Goal: Information Seeking & Learning: Check status

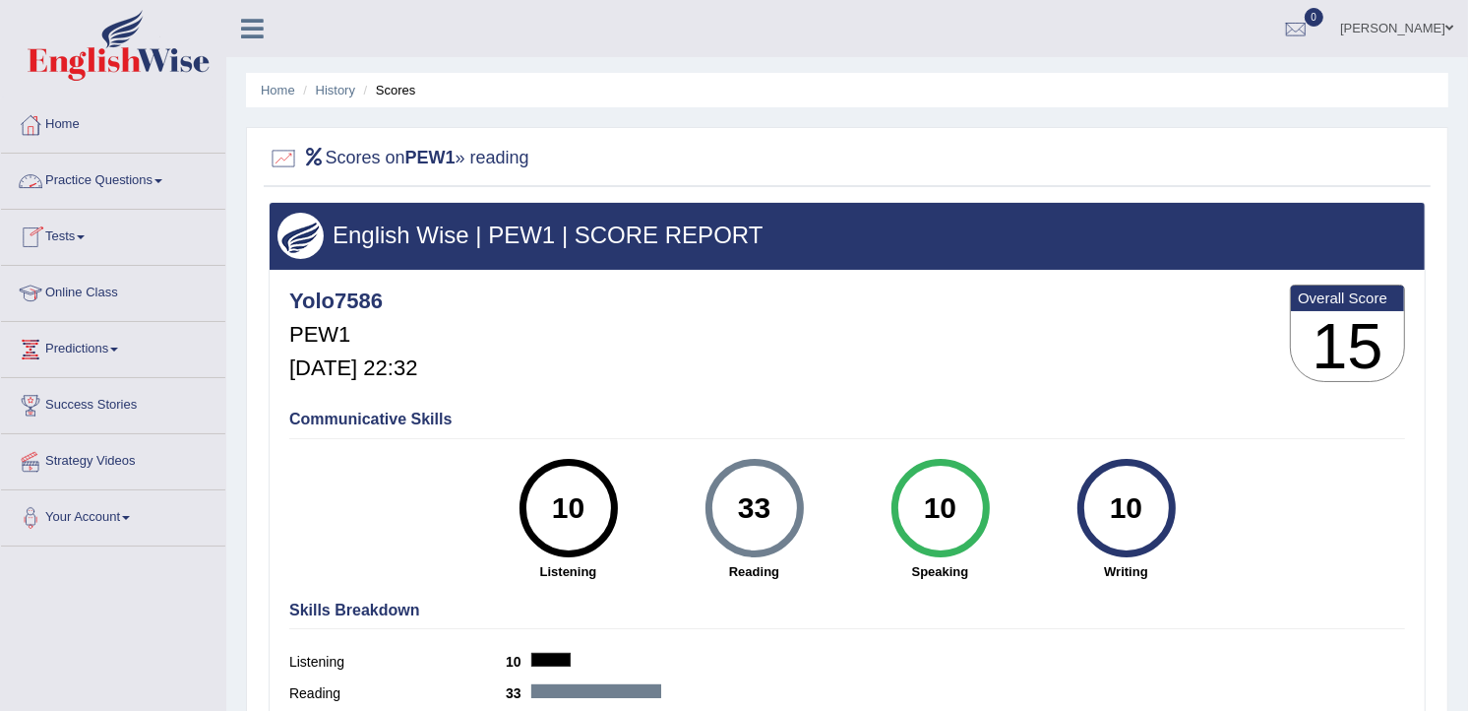
click at [95, 180] on link "Practice Questions" at bounding box center [113, 178] width 224 height 49
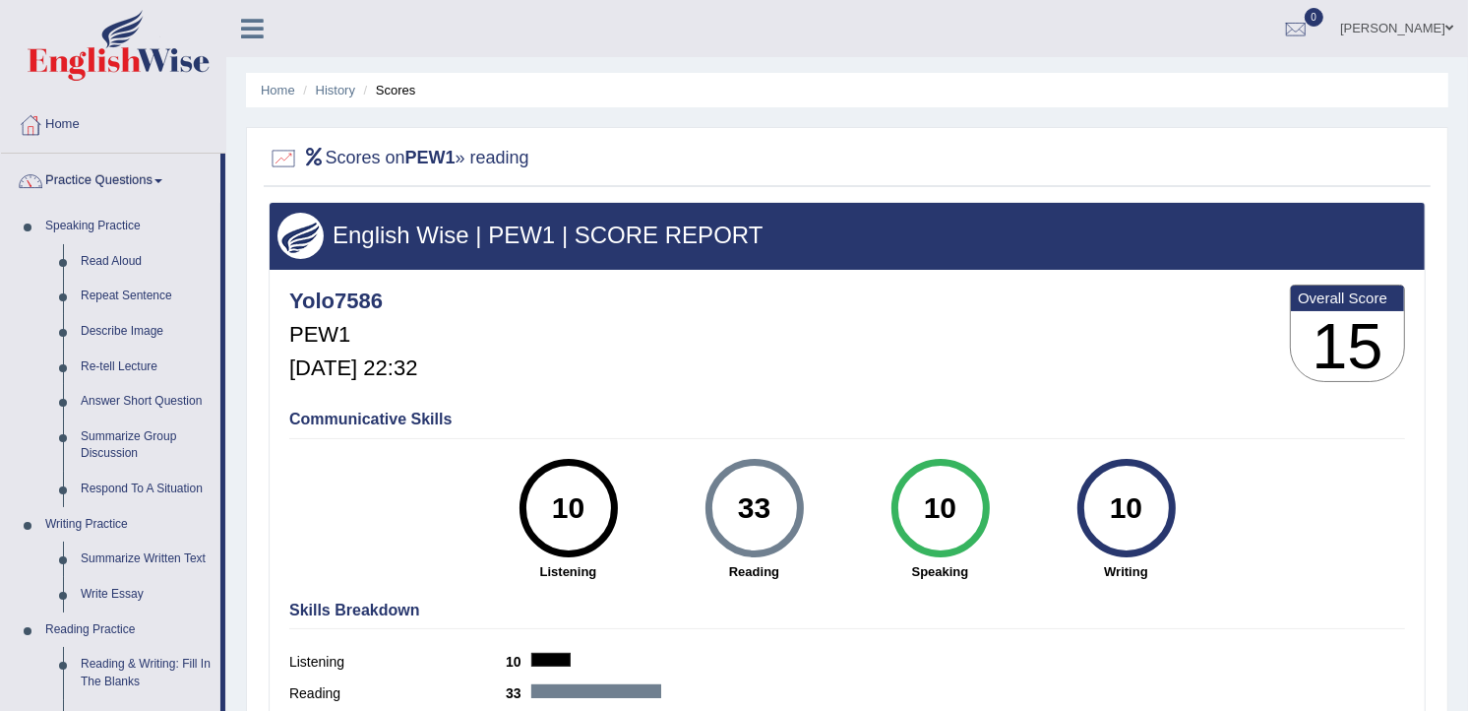
click at [98, 183] on link "Practice Questions" at bounding box center [110, 178] width 219 height 49
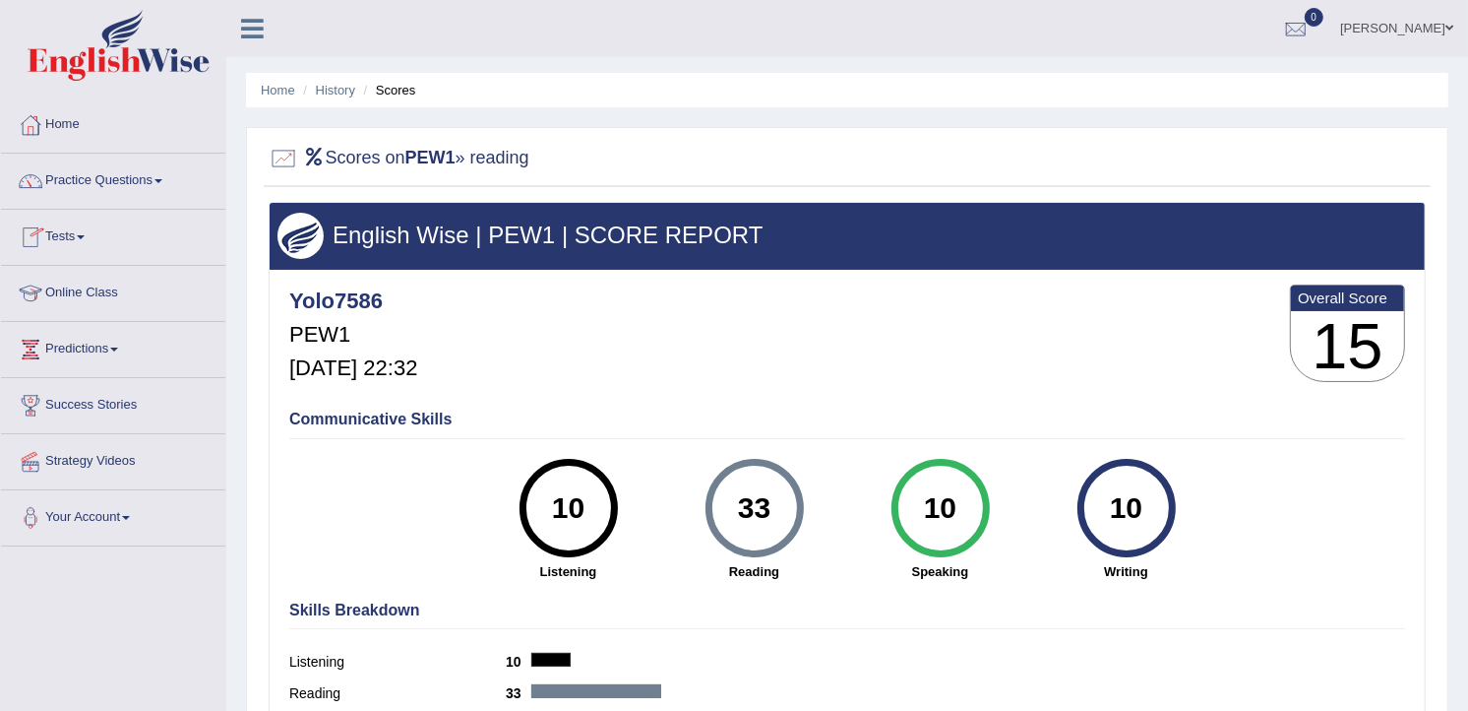
click at [73, 236] on link "Tests" at bounding box center [113, 234] width 224 height 49
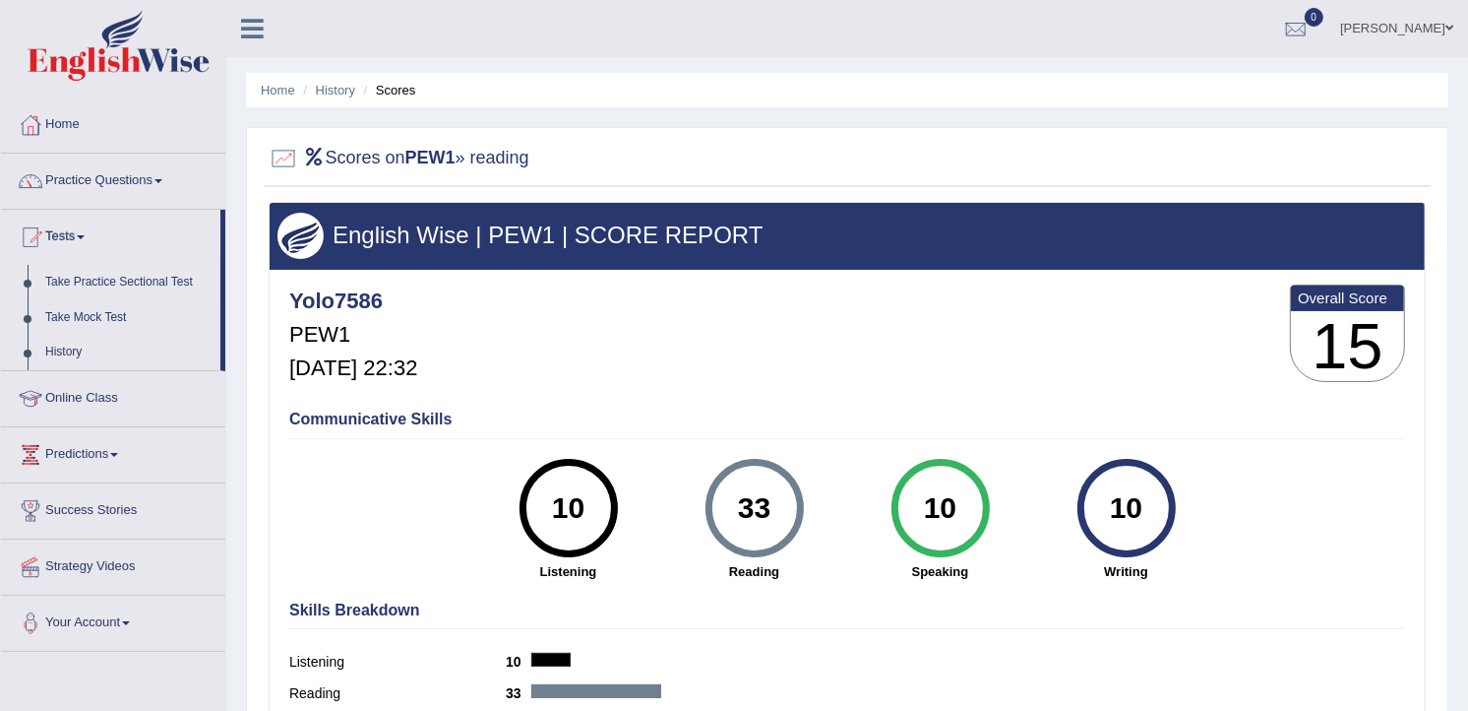
click at [79, 274] on link "Take Practice Sectional Test" at bounding box center [128, 282] width 184 height 35
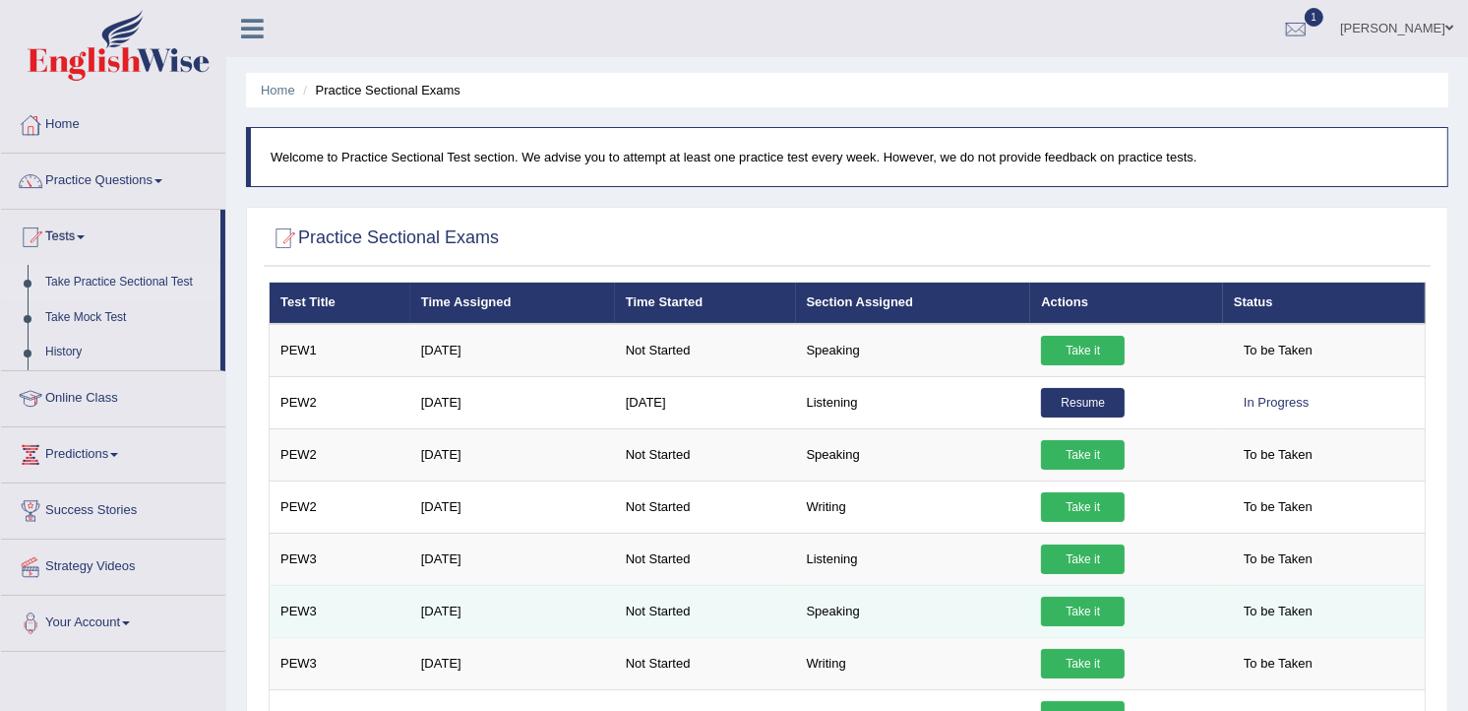
click at [1066, 613] on link "Take it" at bounding box center [1083, 611] width 84 height 30
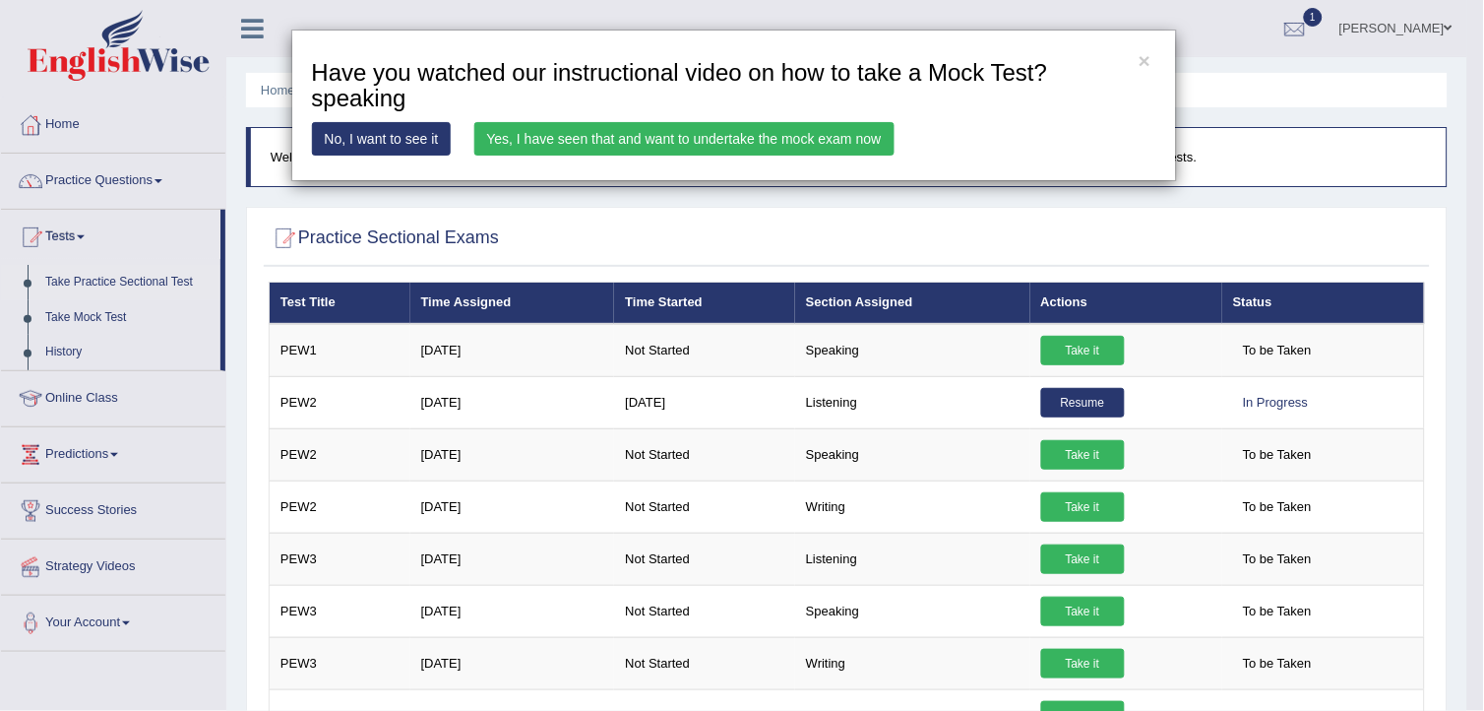
click at [680, 136] on link "Yes, I have seen that and want to undertake the mock exam now" at bounding box center [684, 138] width 420 height 33
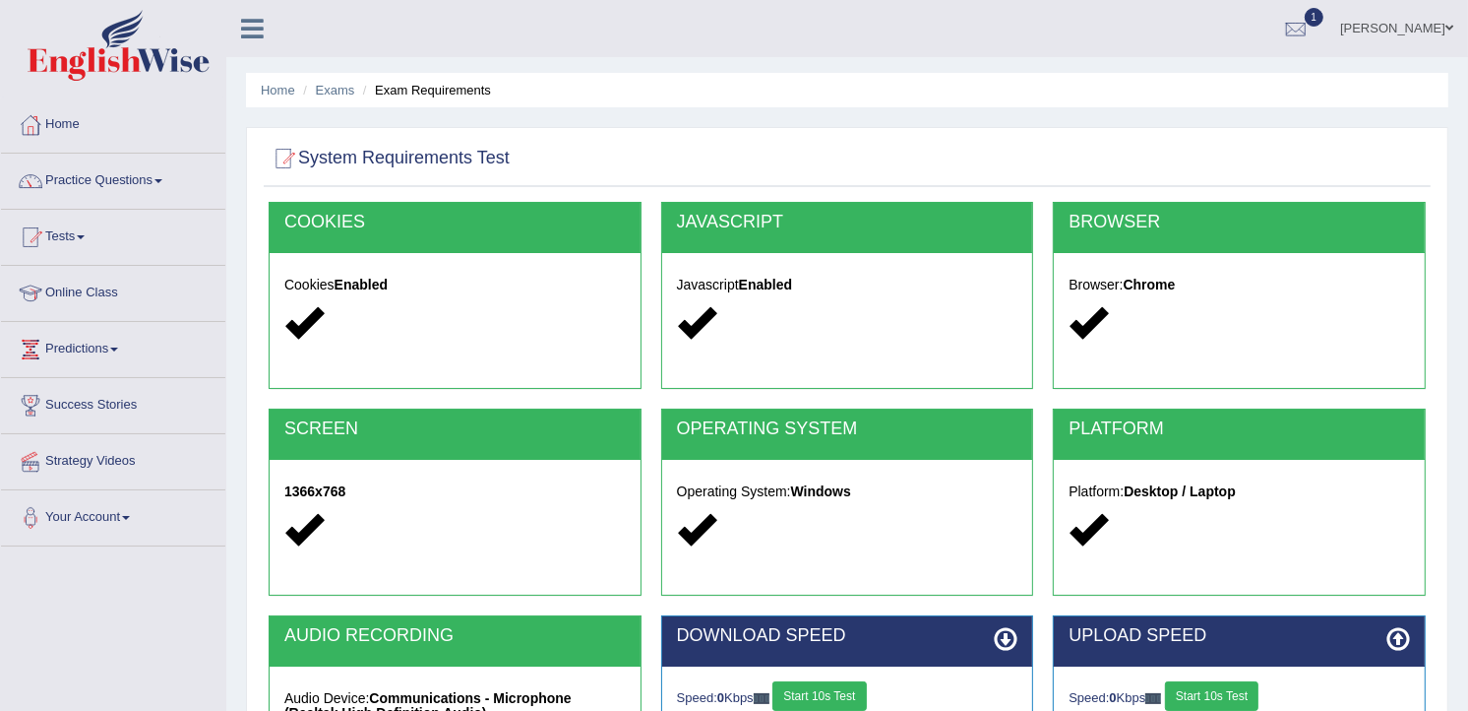
click at [822, 687] on button "Start 10s Test" at bounding box center [819, 696] width 93 height 30
click at [1199, 689] on button "Start 10s Test" at bounding box center [1211, 696] width 93 height 30
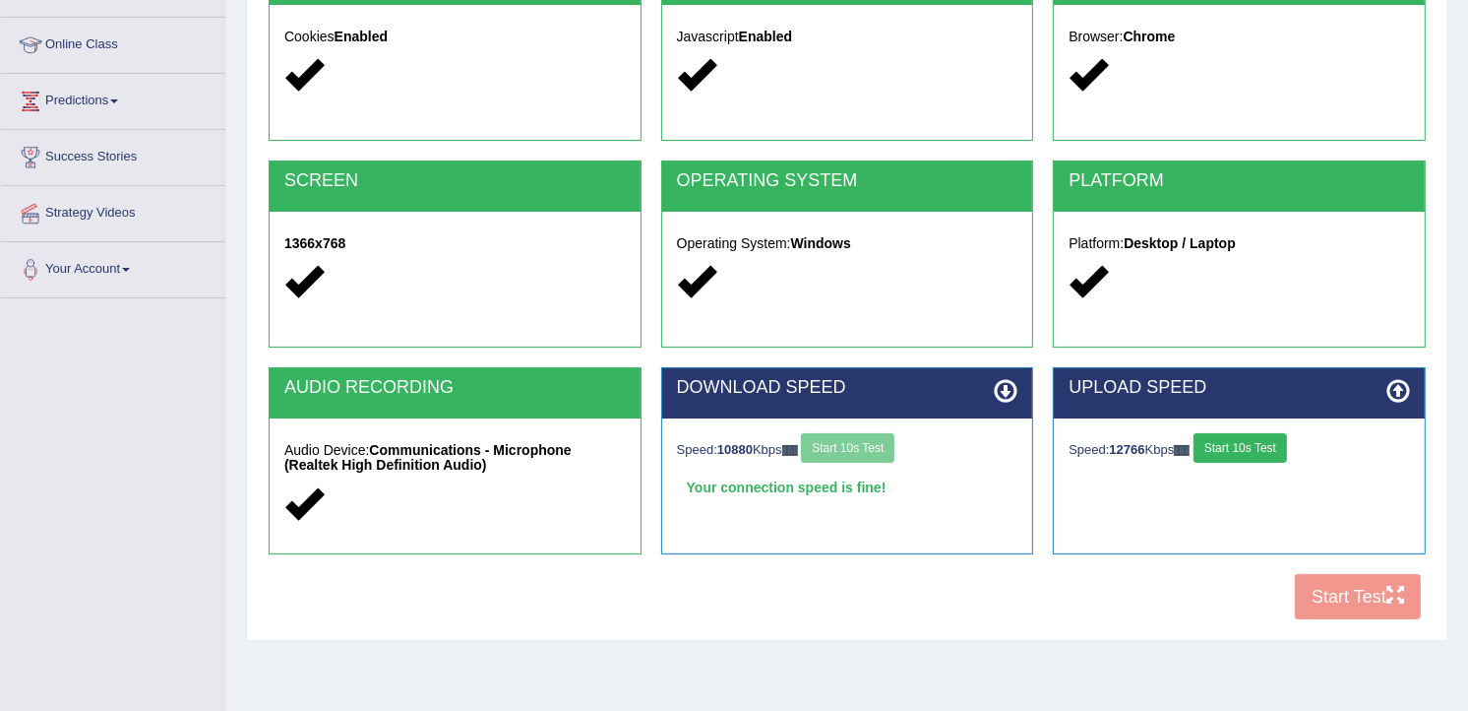
scroll to position [306, 0]
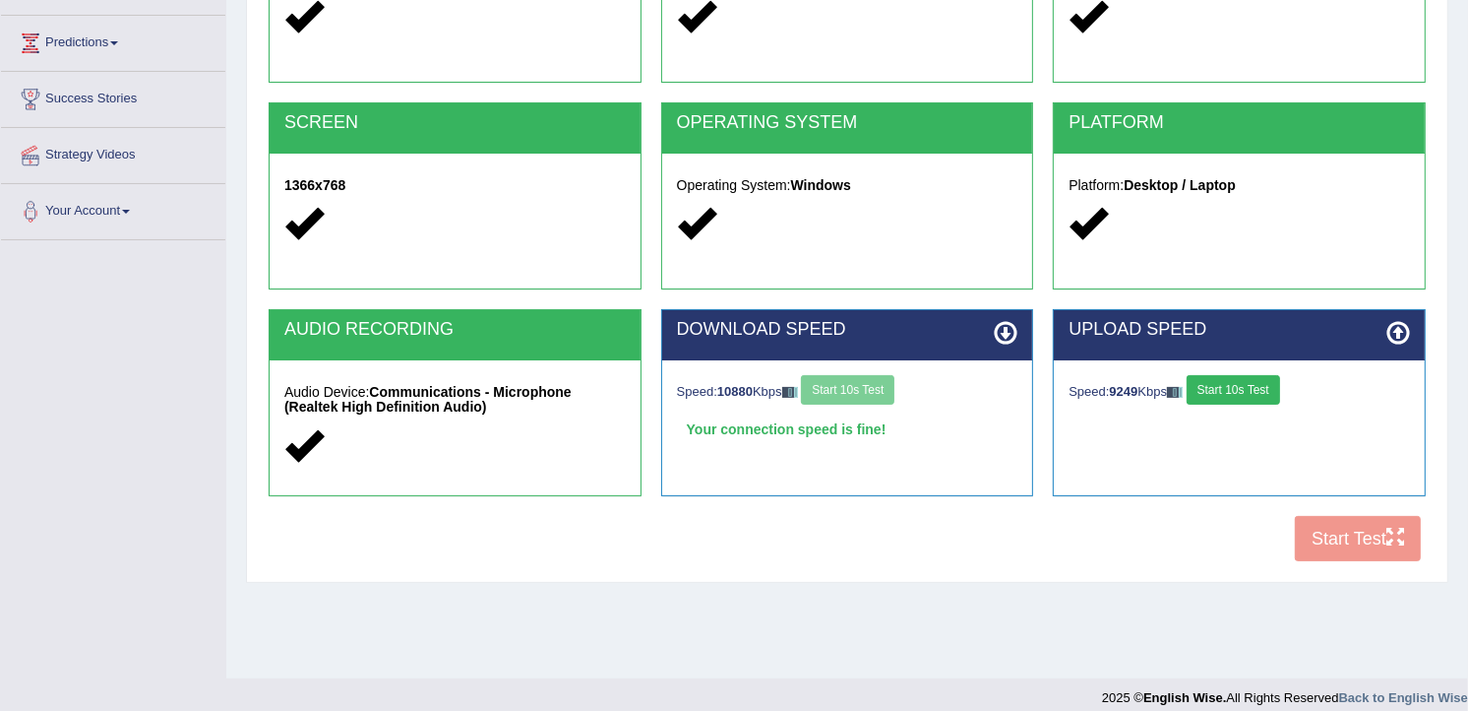
click at [1263, 381] on button "Start 10s Test" at bounding box center [1233, 390] width 93 height 30
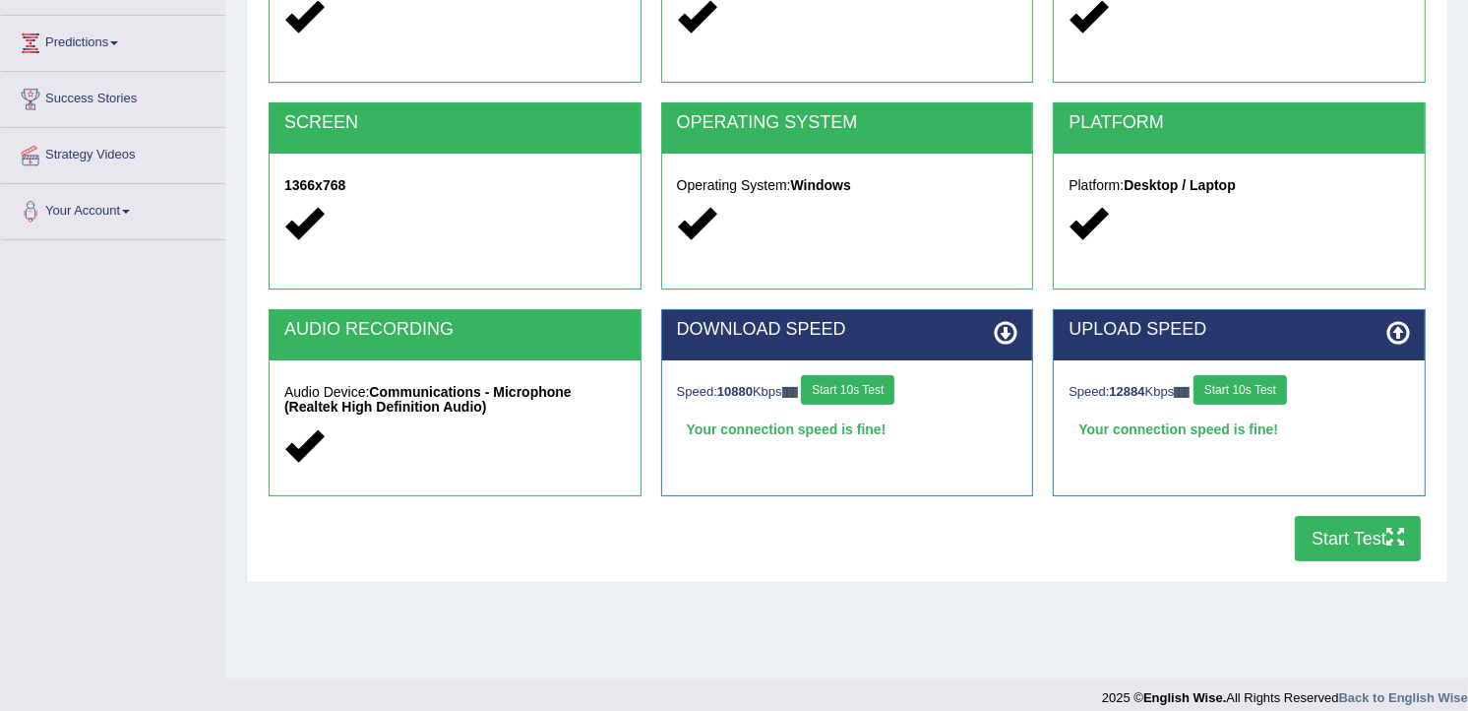
click at [1370, 535] on button "Start Test" at bounding box center [1358, 538] width 126 height 45
click at [1322, 537] on button "Start Test" at bounding box center [1358, 538] width 126 height 45
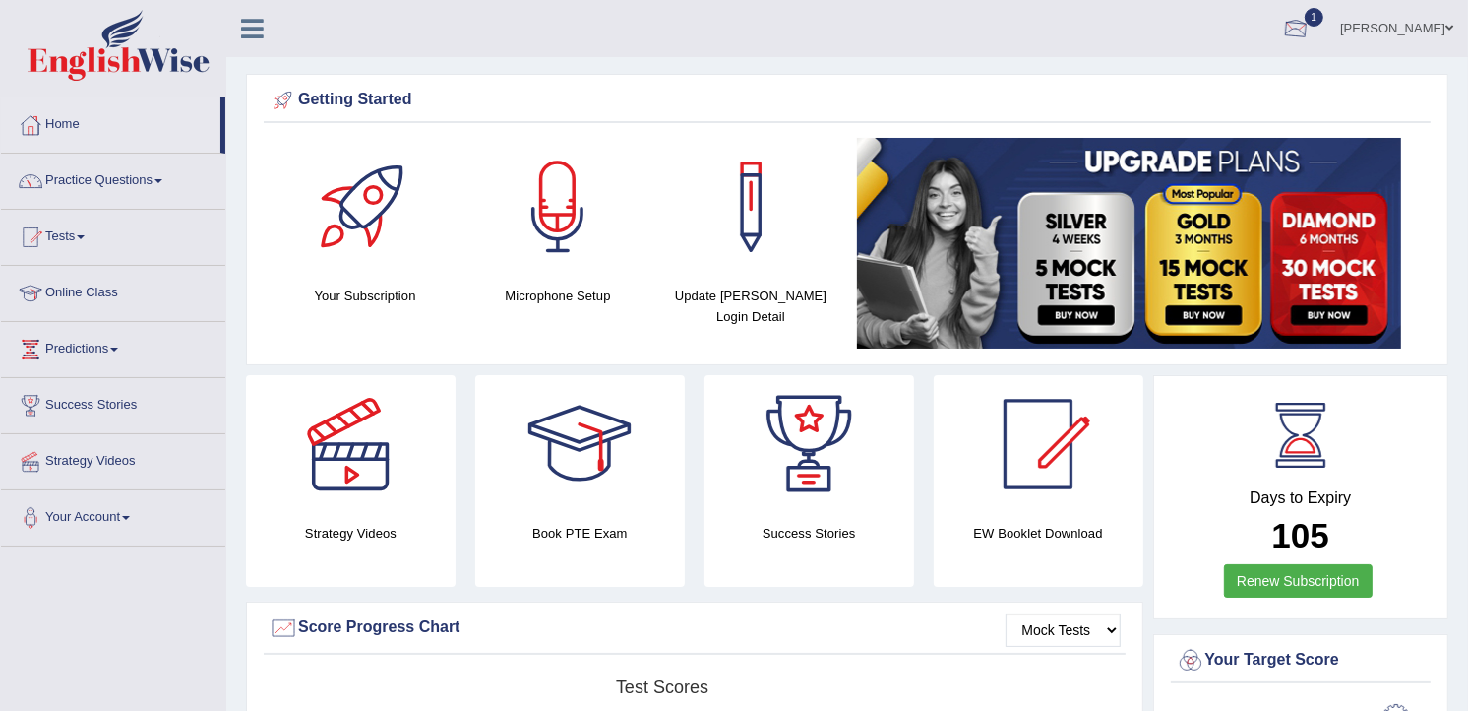
click at [1311, 22] on div at bounding box center [1296, 30] width 30 height 30
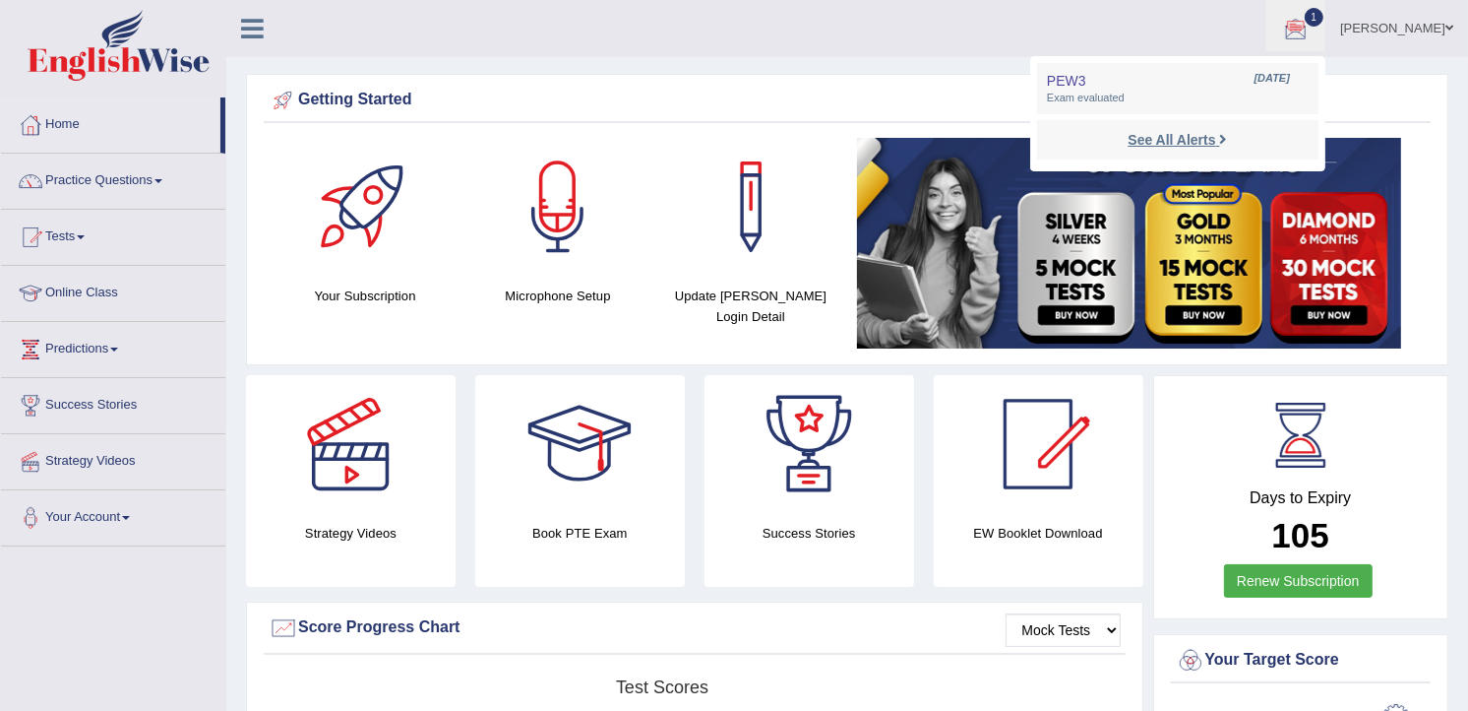
click at [1215, 139] on strong "See All Alerts" at bounding box center [1172, 140] width 88 height 16
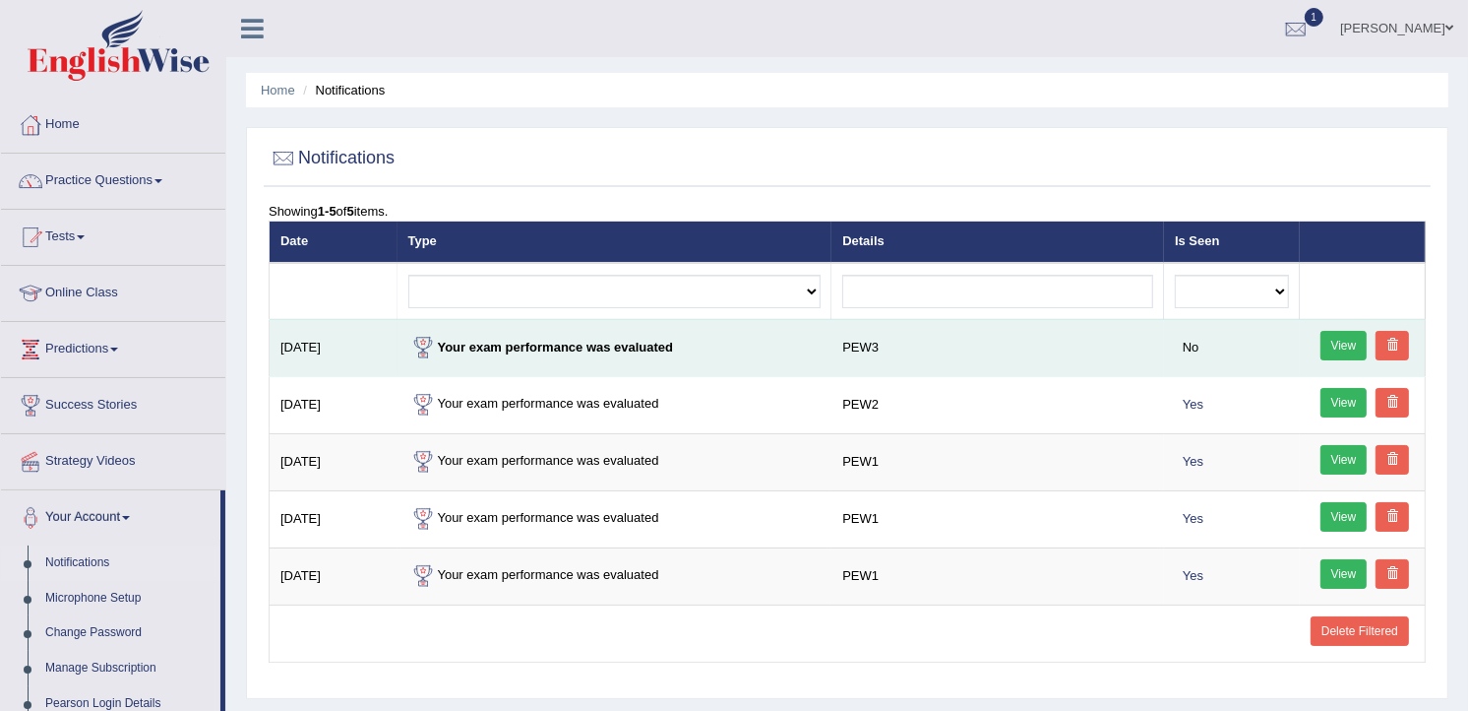
click at [1323, 345] on link "View" at bounding box center [1344, 346] width 47 height 30
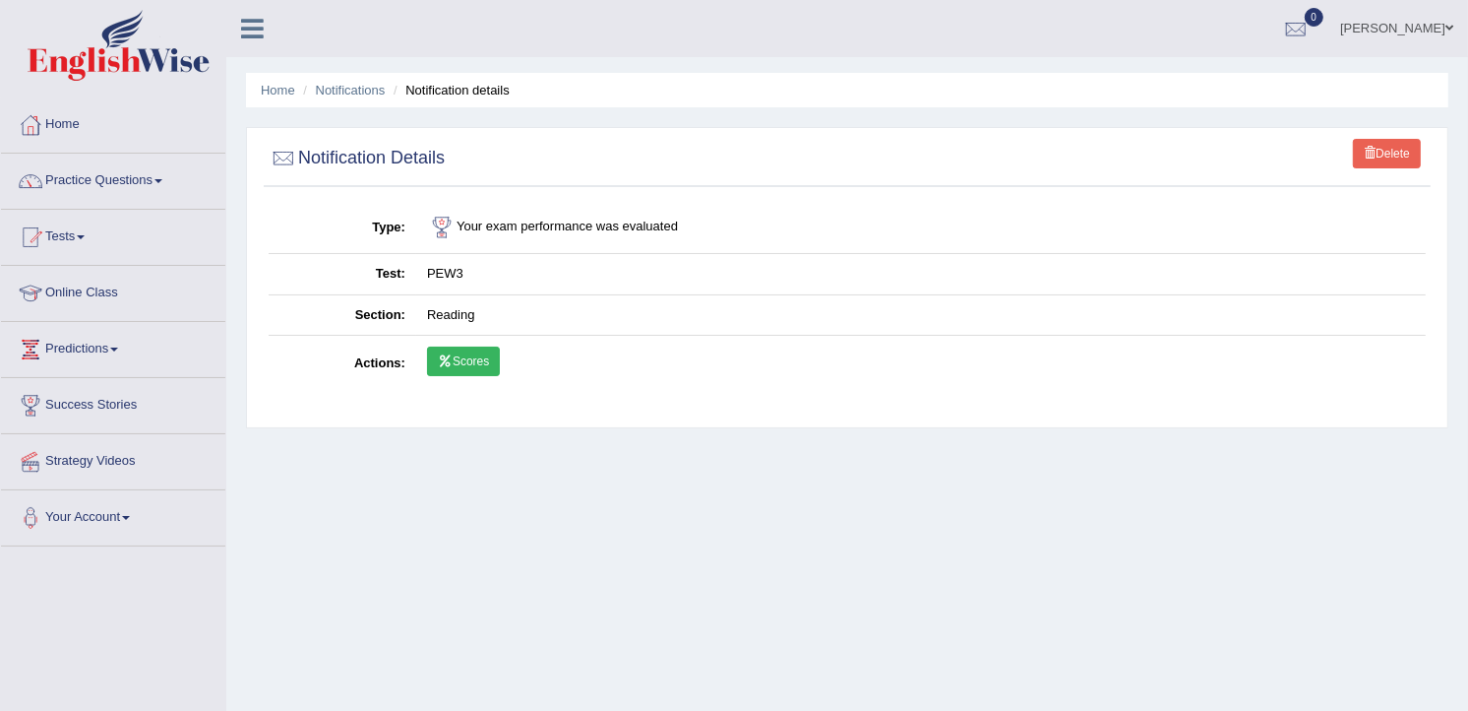
click at [457, 367] on link "Scores" at bounding box center [463, 361] width 73 height 30
click at [148, 174] on link "Practice Questions" at bounding box center [113, 178] width 224 height 49
click at [56, 236] on link "Tests" at bounding box center [113, 234] width 224 height 49
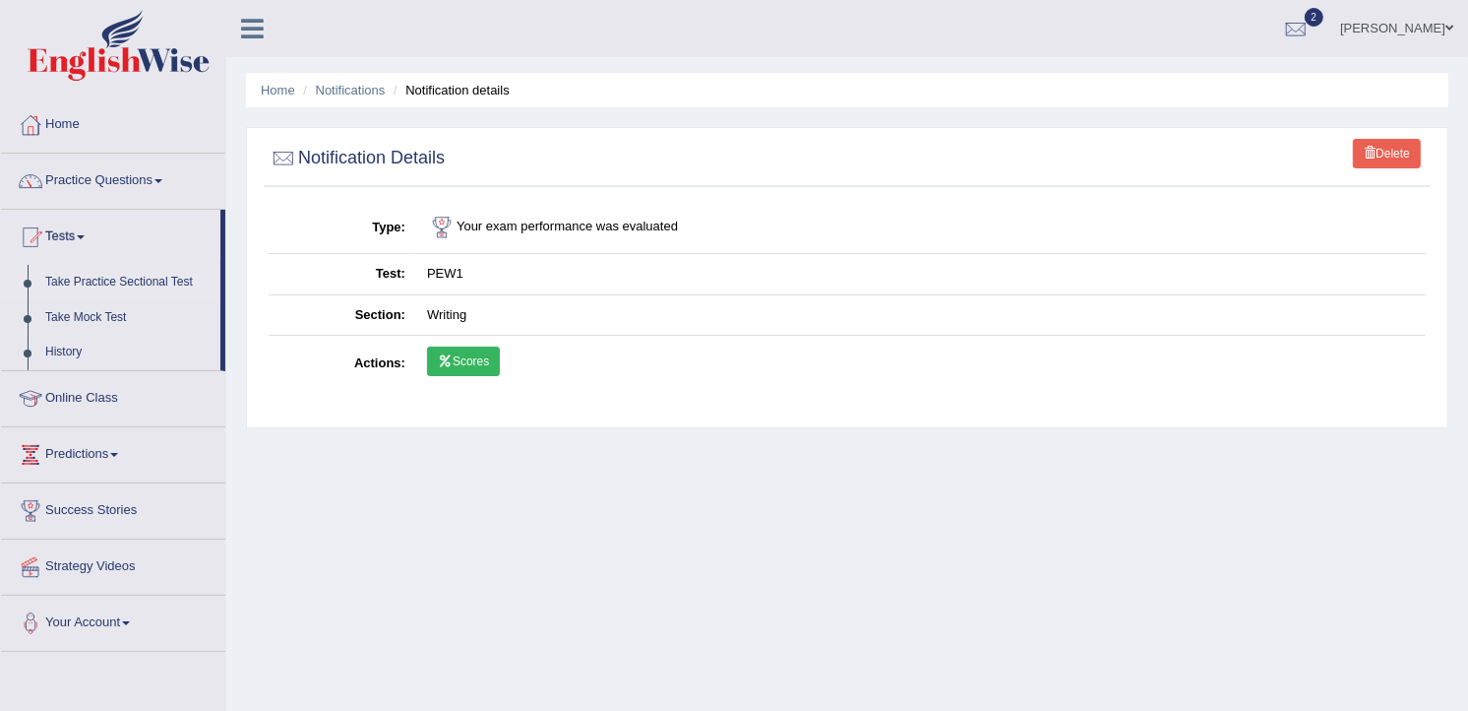
click at [87, 278] on link "Take Practice Sectional Test" at bounding box center [128, 282] width 184 height 35
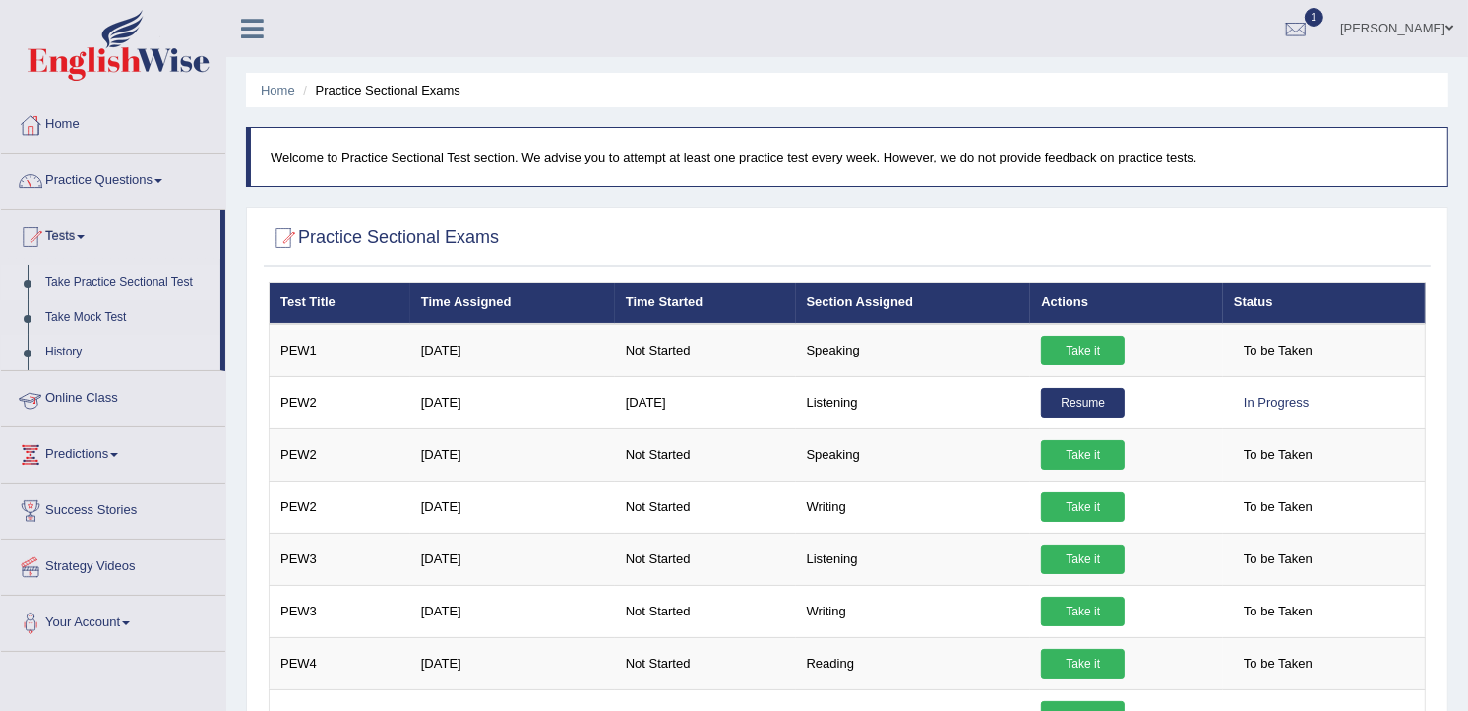
click at [63, 342] on link "History" at bounding box center [128, 352] width 184 height 35
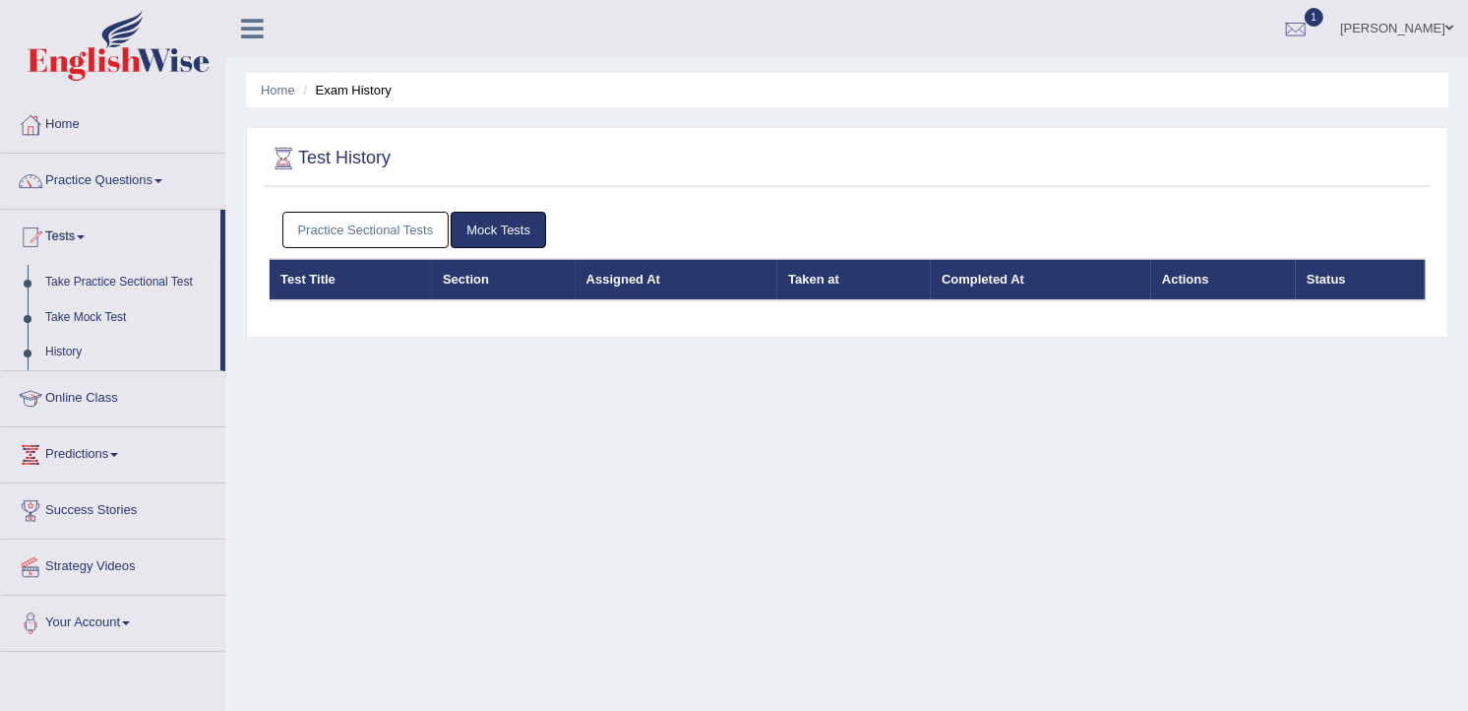
click at [356, 226] on link "Practice Sectional Tests" at bounding box center [365, 230] width 167 height 36
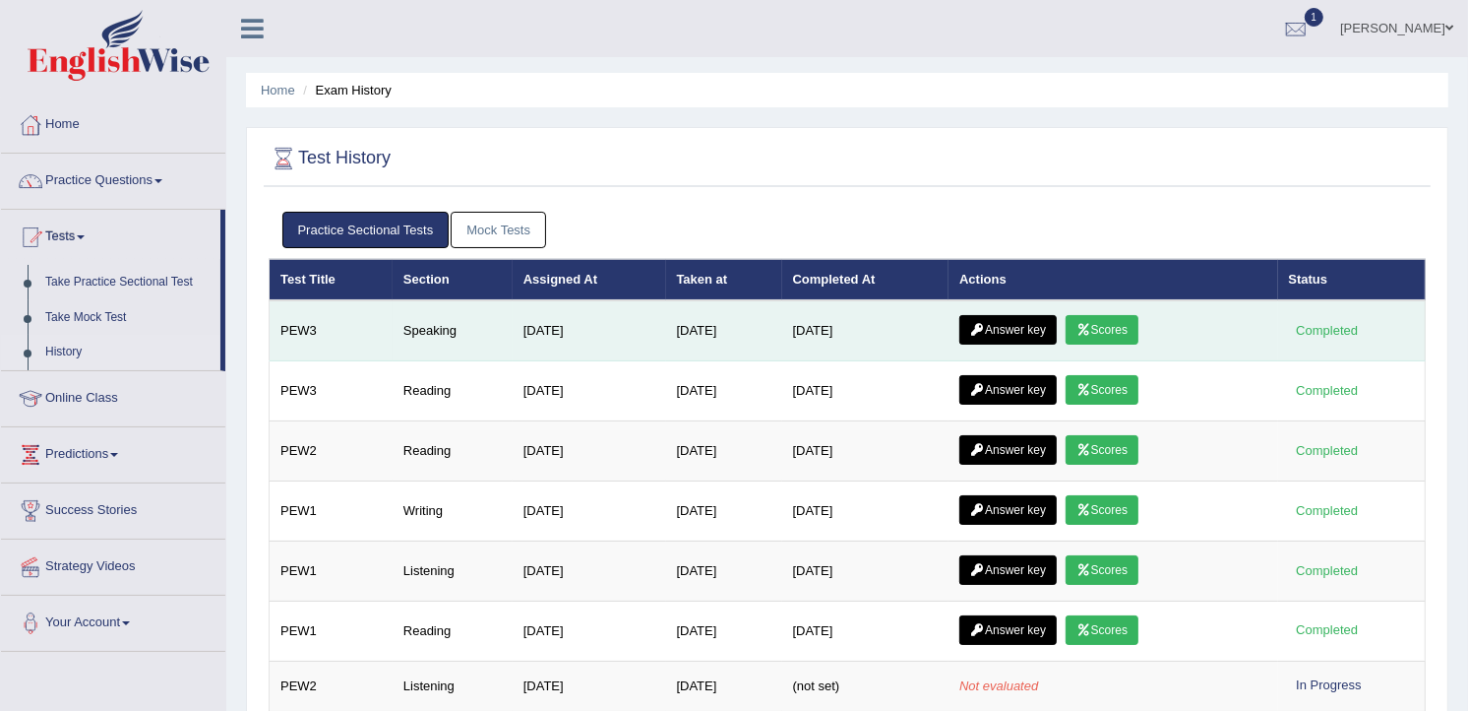
click at [1099, 326] on link "Scores" at bounding box center [1102, 330] width 73 height 30
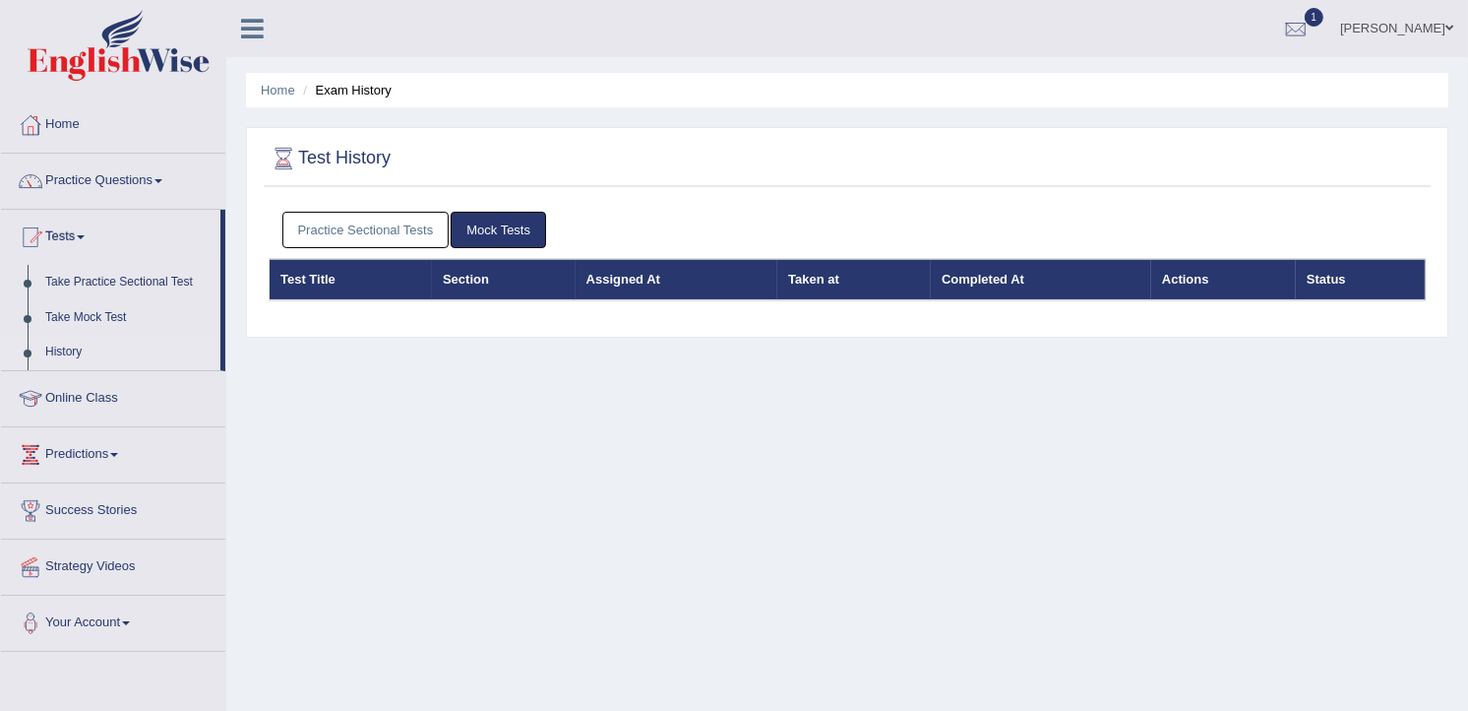
click at [357, 222] on link "Practice Sectional Tests" at bounding box center [365, 230] width 167 height 36
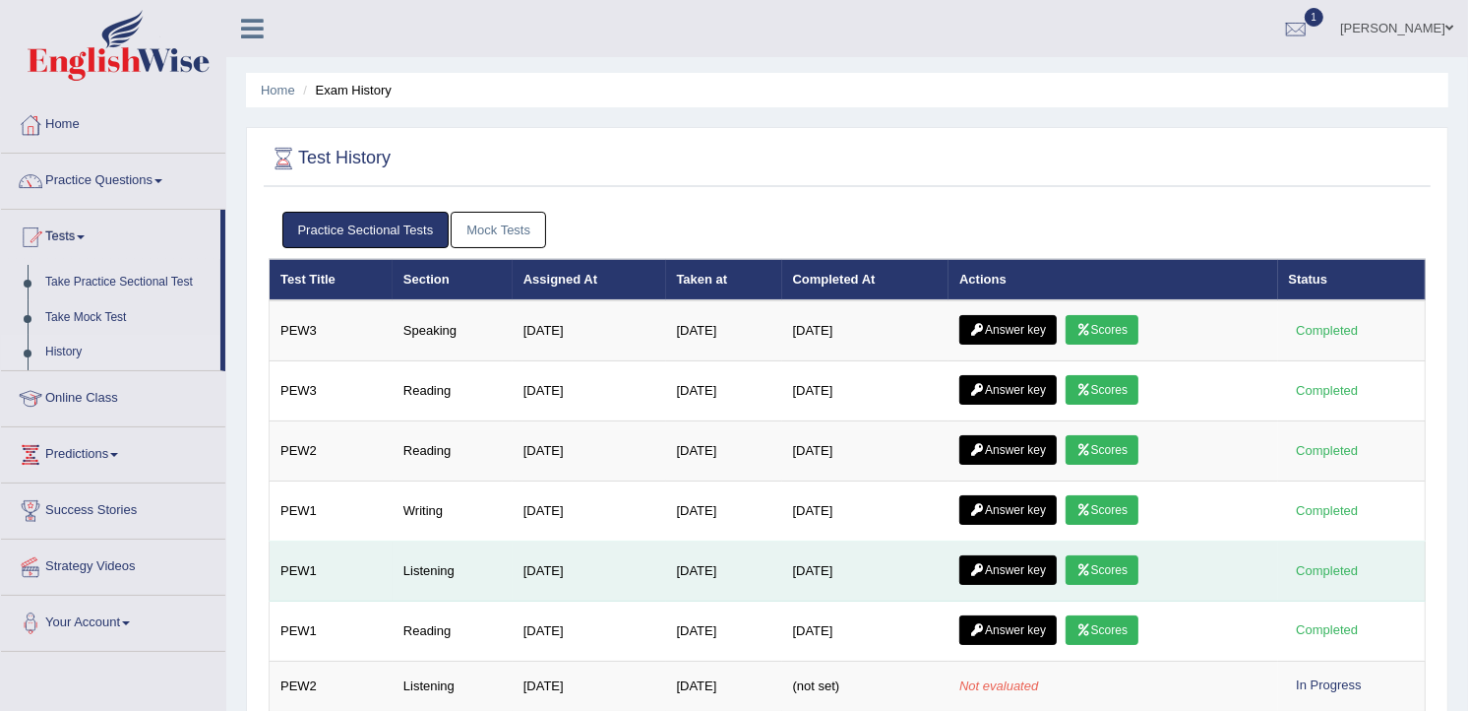
click at [1090, 559] on link "Scores" at bounding box center [1102, 570] width 73 height 30
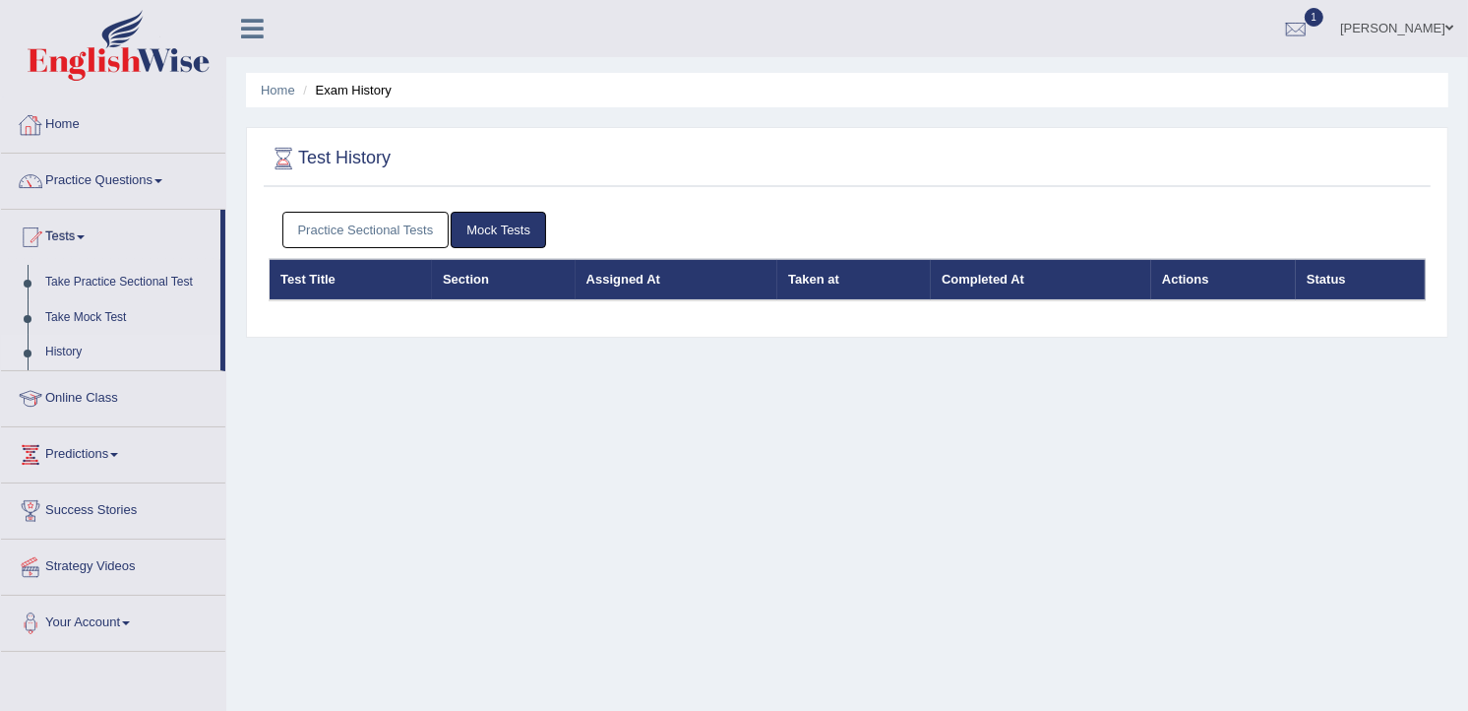
click at [296, 227] on link "Practice Sectional Tests" at bounding box center [365, 230] width 167 height 36
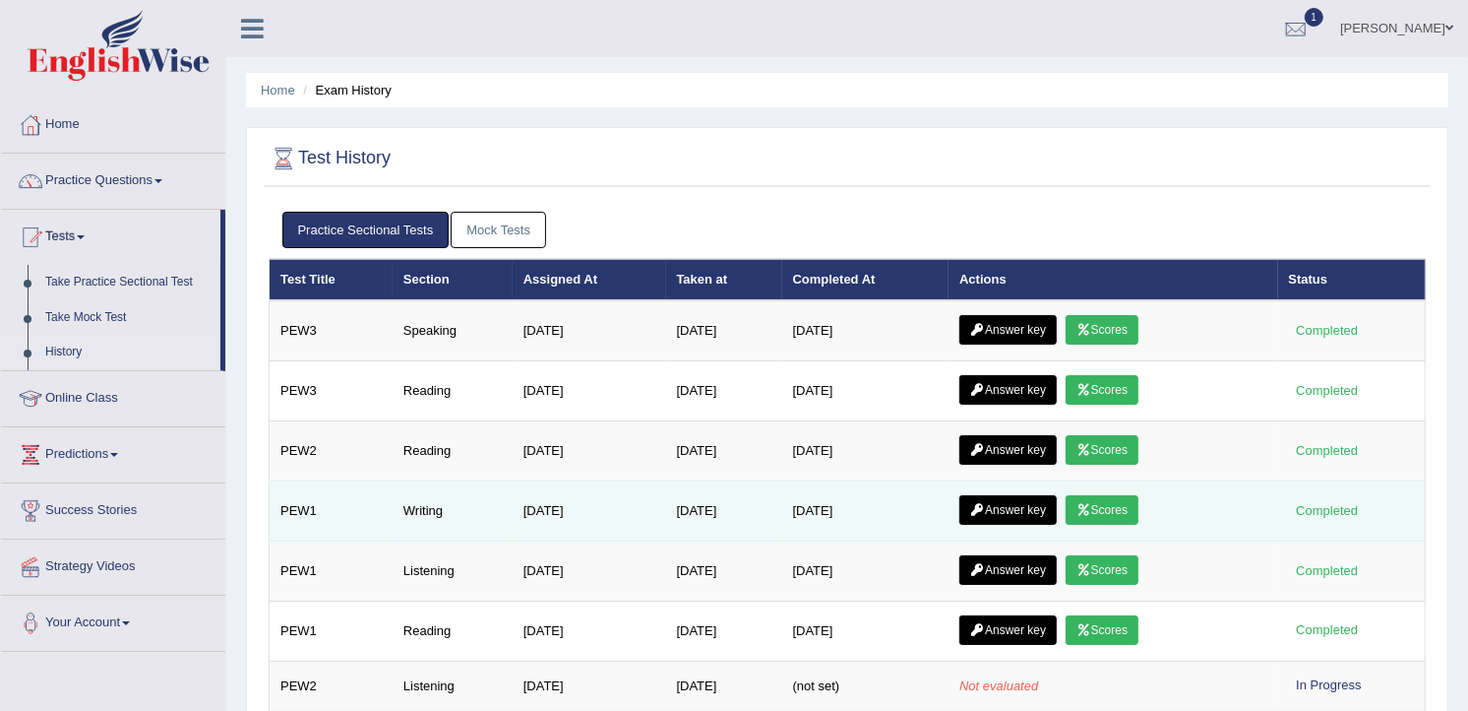
click at [1094, 500] on link "Scores" at bounding box center [1102, 510] width 73 height 30
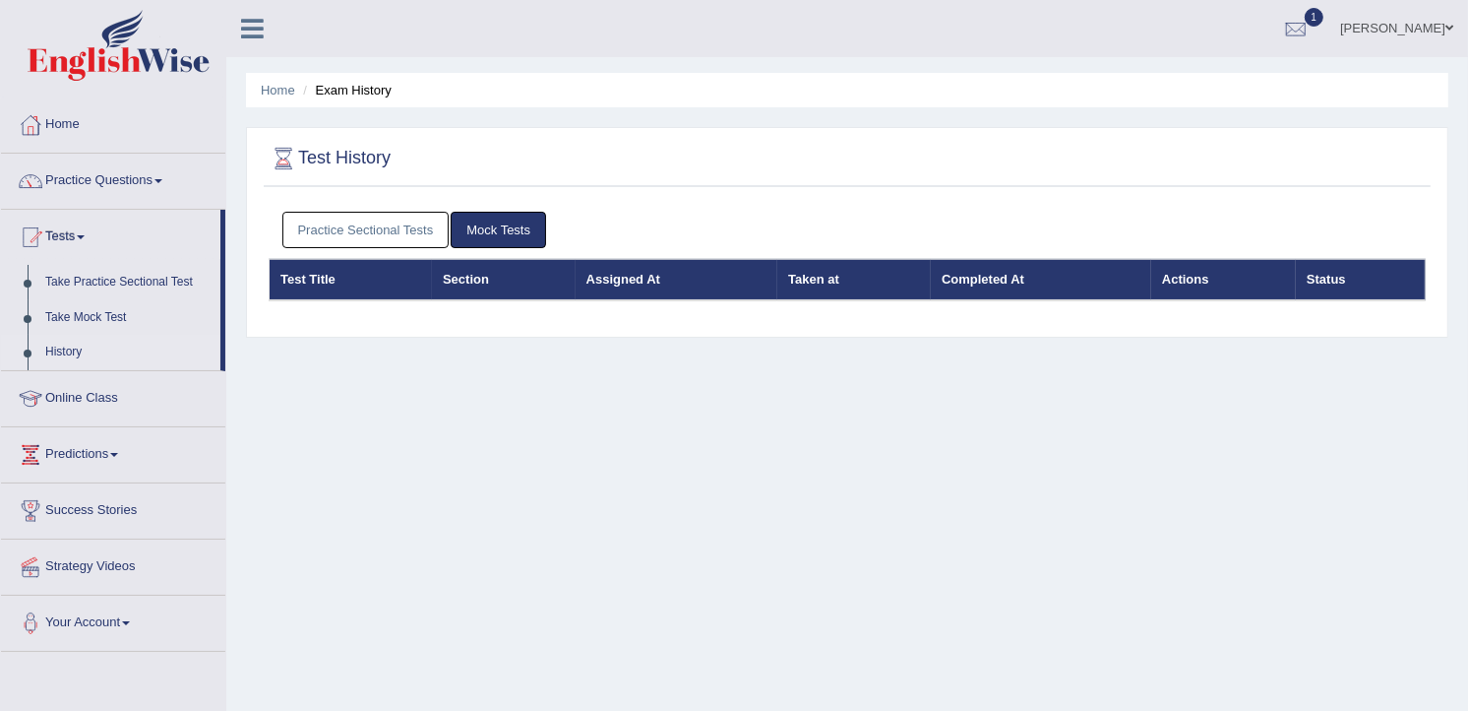
click at [319, 234] on link "Practice Sectional Tests" at bounding box center [365, 230] width 167 height 36
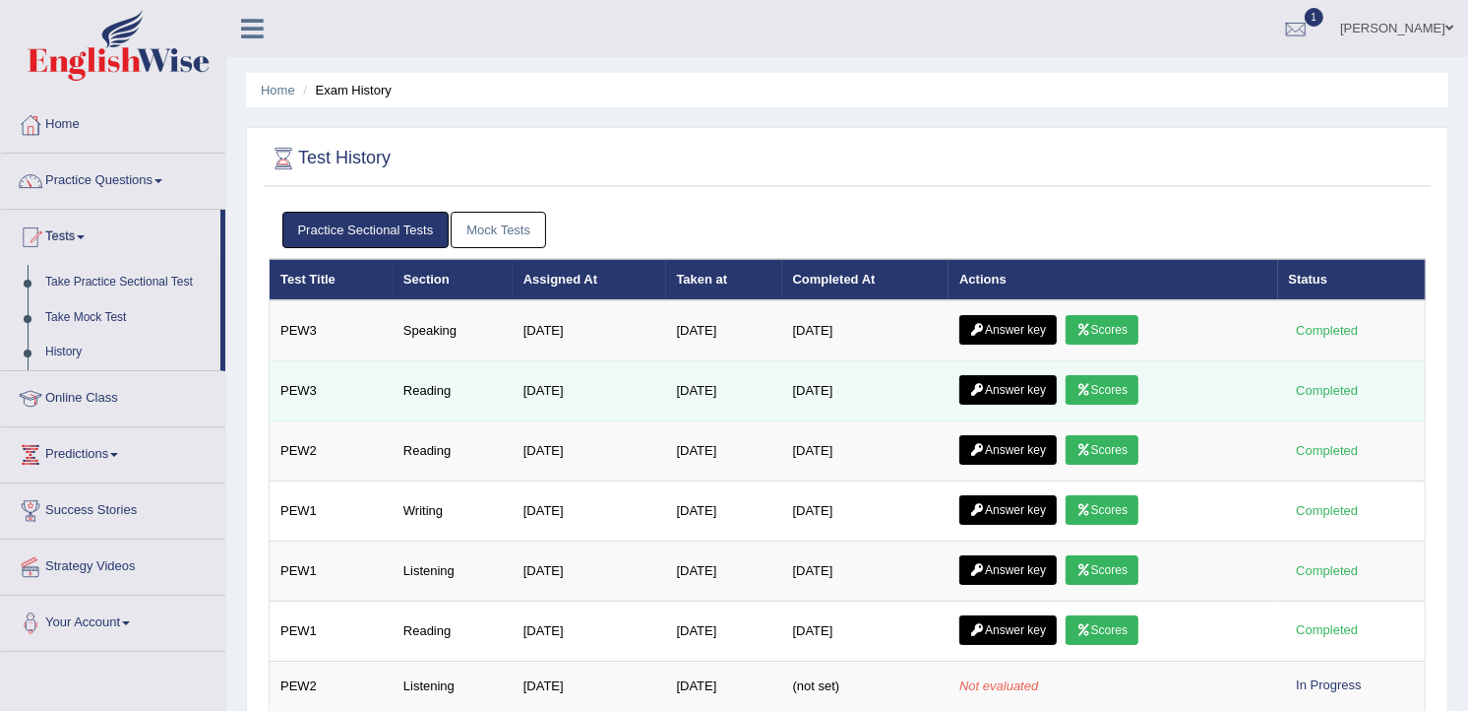
click at [1078, 380] on link "Scores" at bounding box center [1102, 390] width 73 height 30
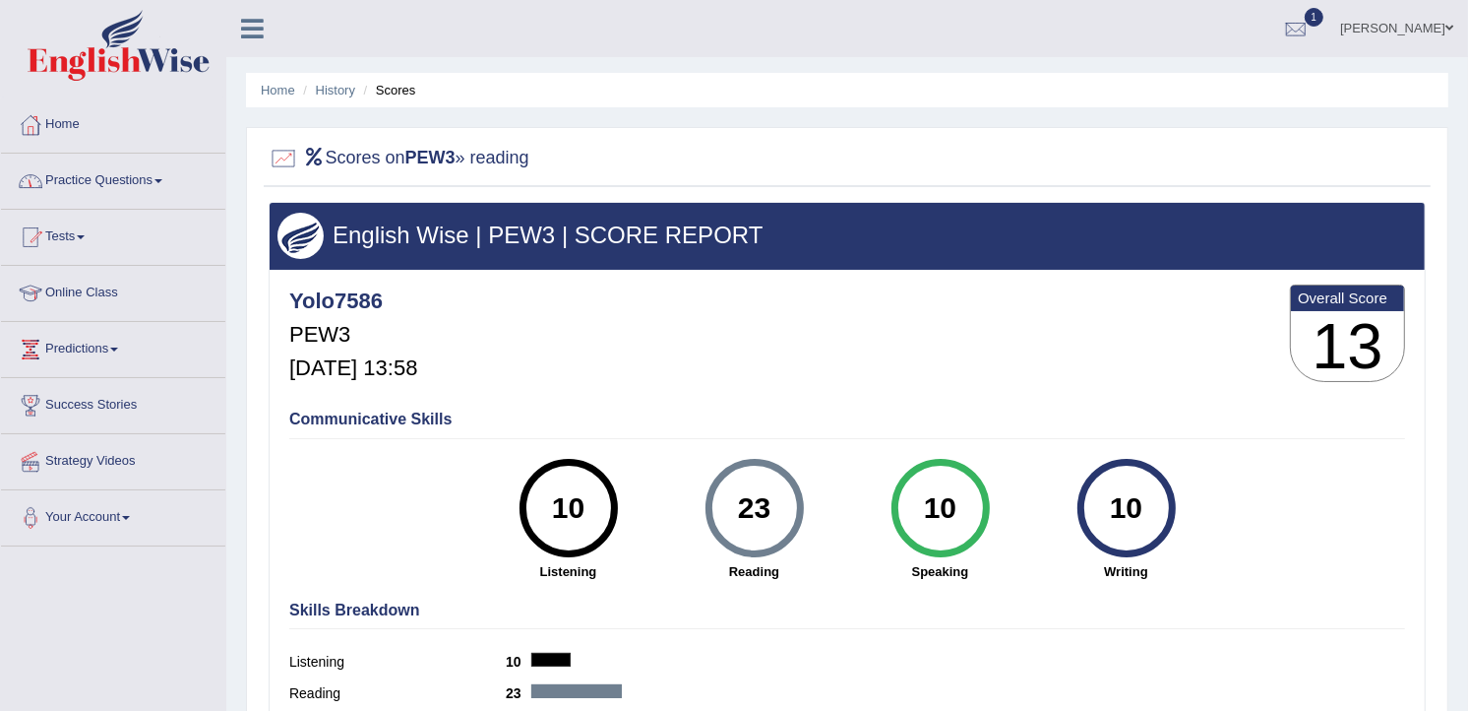
click at [119, 173] on link "Practice Questions" at bounding box center [113, 178] width 224 height 49
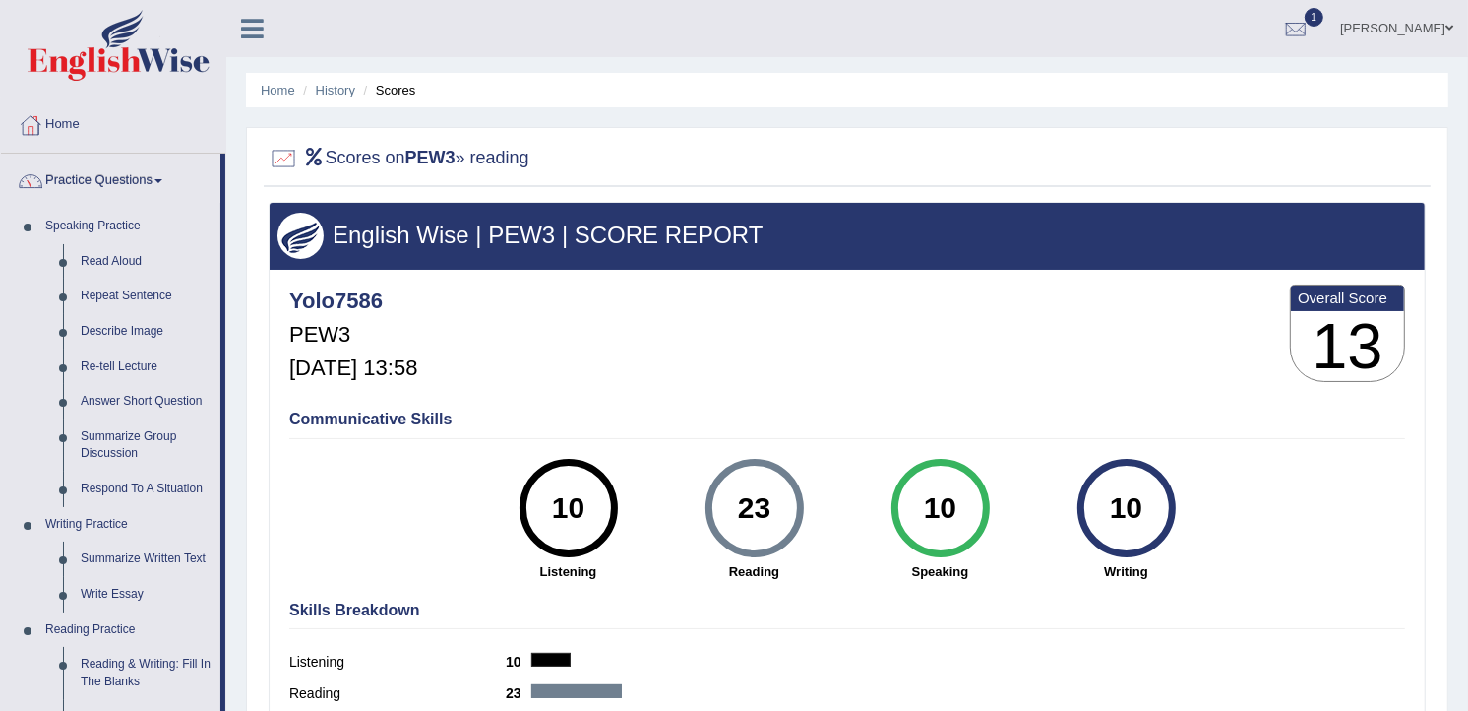
click at [120, 174] on link "Practice Questions" at bounding box center [110, 178] width 219 height 49
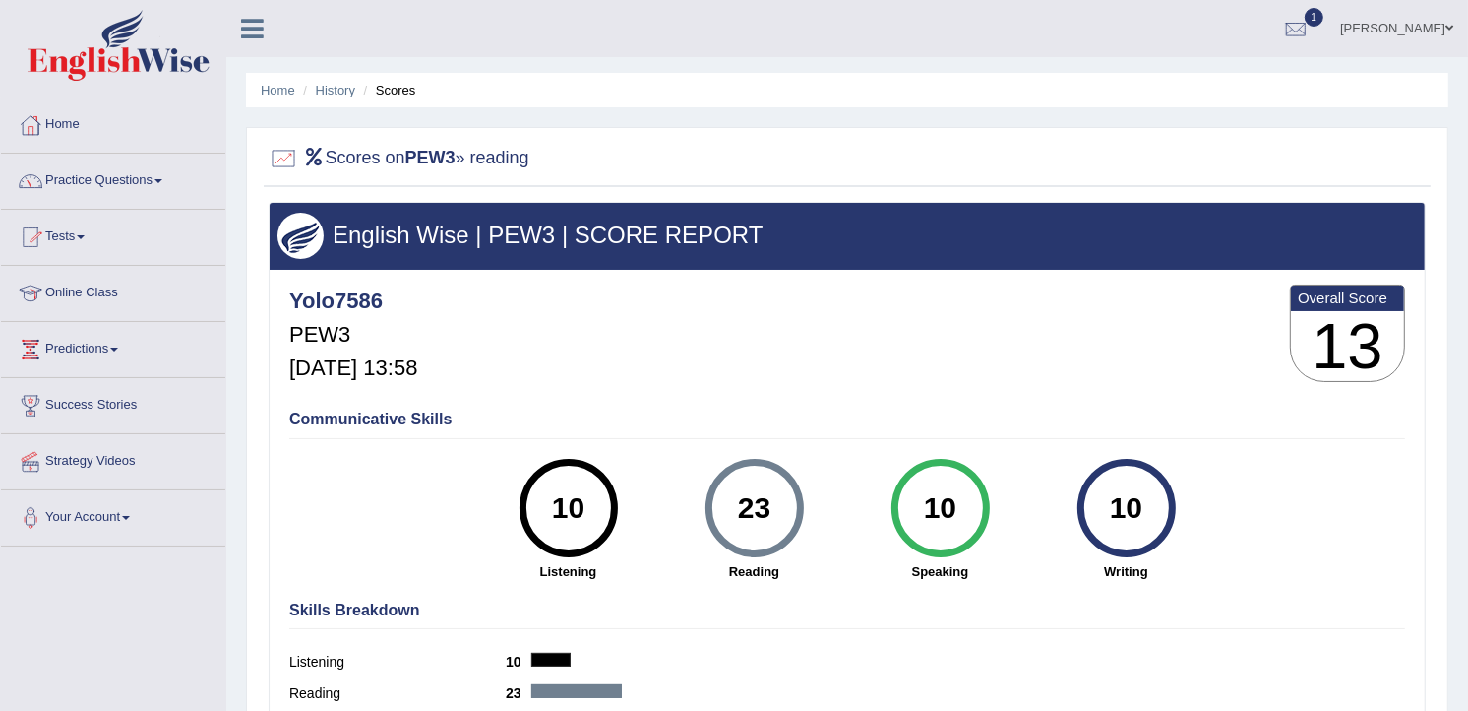
click at [65, 239] on link "Tests" at bounding box center [113, 234] width 224 height 49
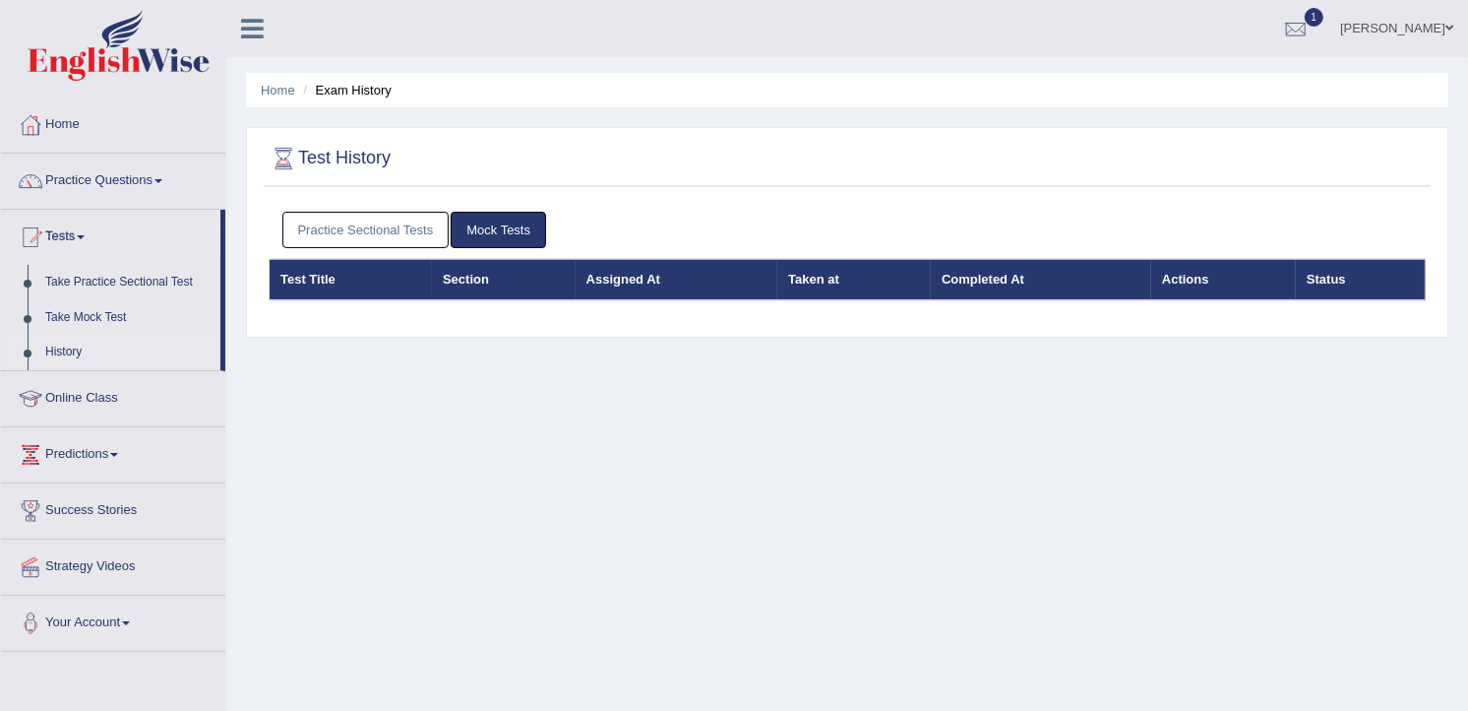
click at [375, 228] on link "Practice Sectional Tests" at bounding box center [365, 230] width 167 height 36
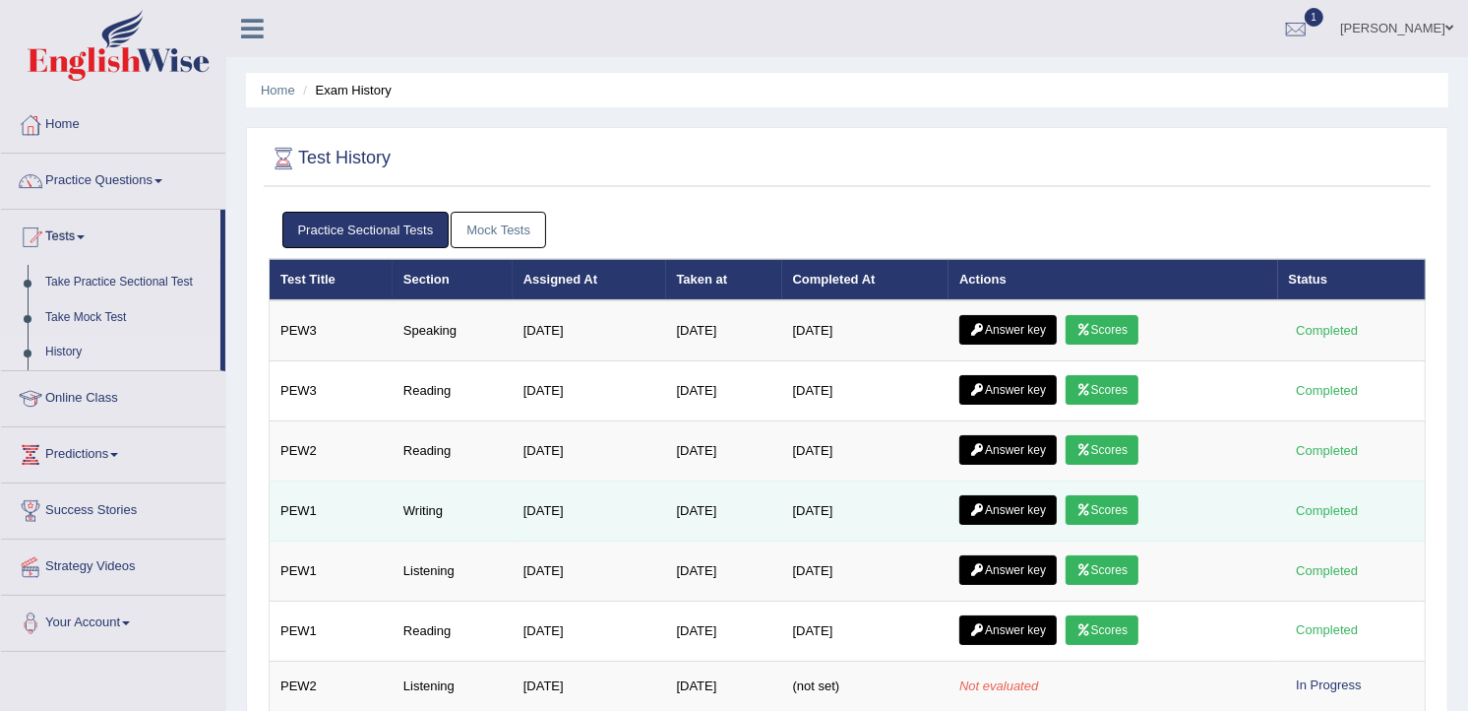
click at [1002, 506] on link "Answer key" at bounding box center [1007, 510] width 97 height 30
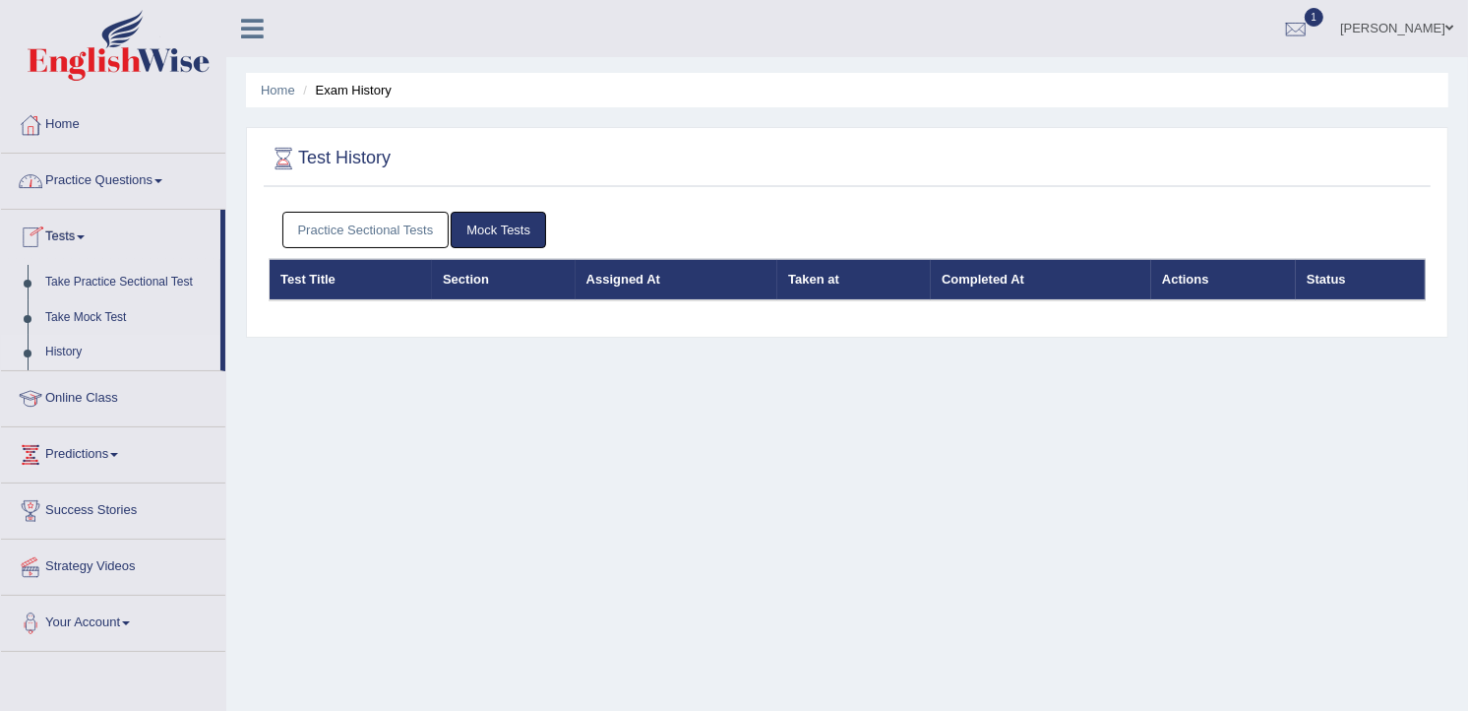
click at [315, 227] on link "Practice Sectional Tests" at bounding box center [365, 230] width 167 height 36
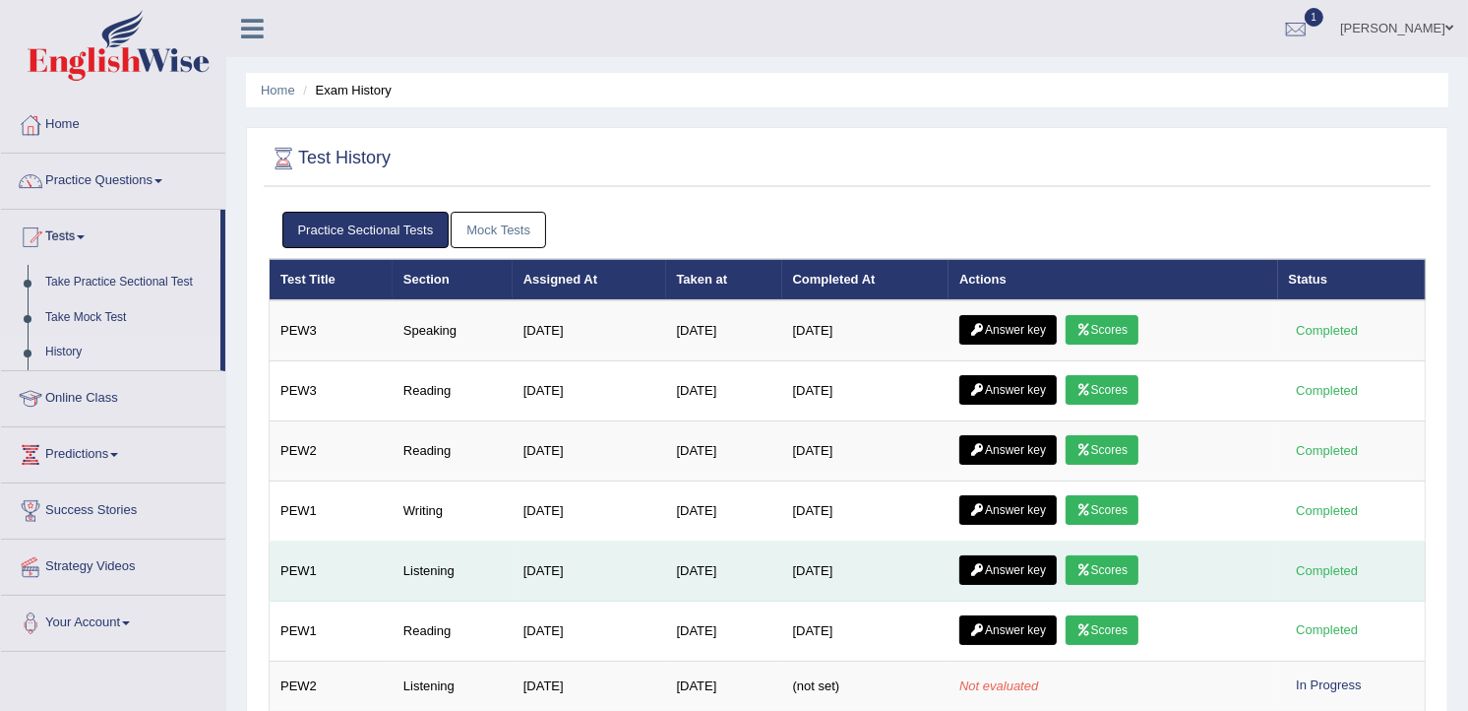
click at [994, 573] on link "Answer key" at bounding box center [1007, 570] width 97 height 30
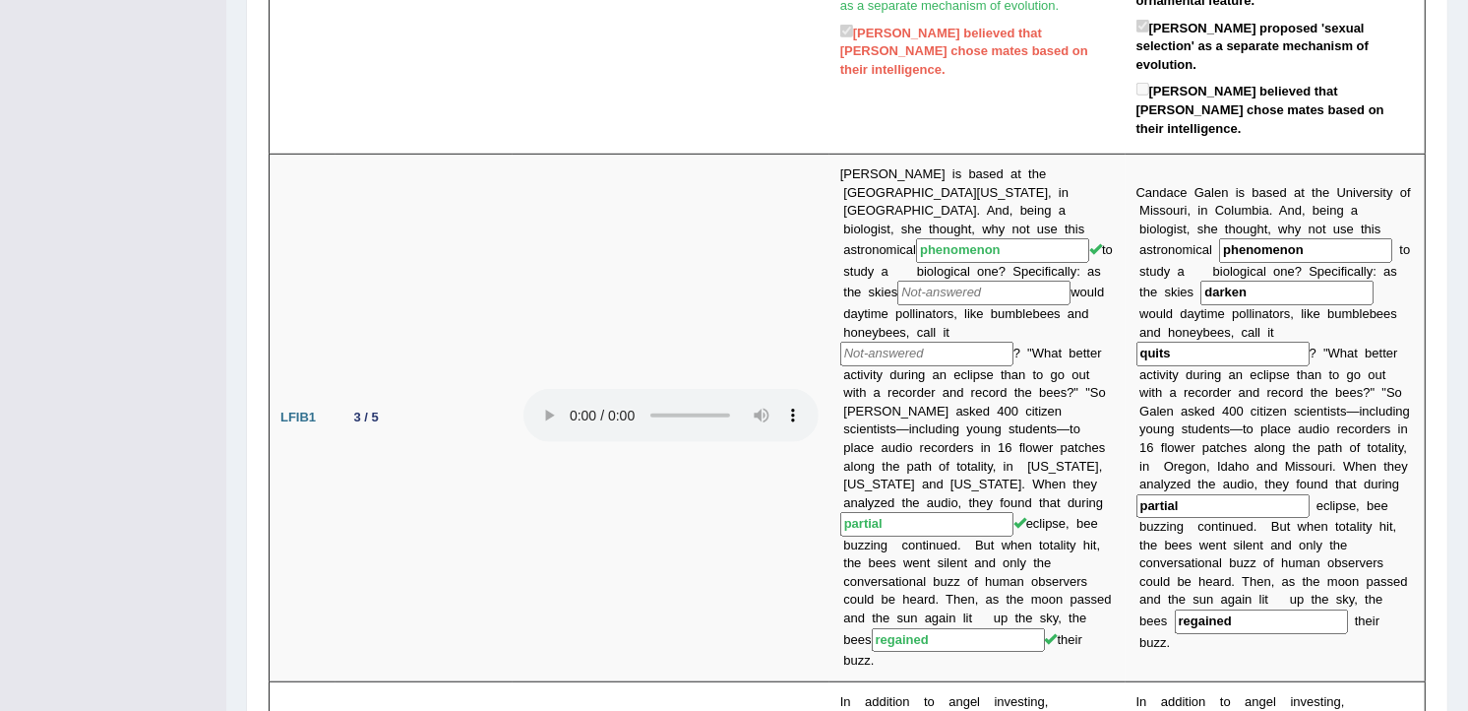
scroll to position [1074, 0]
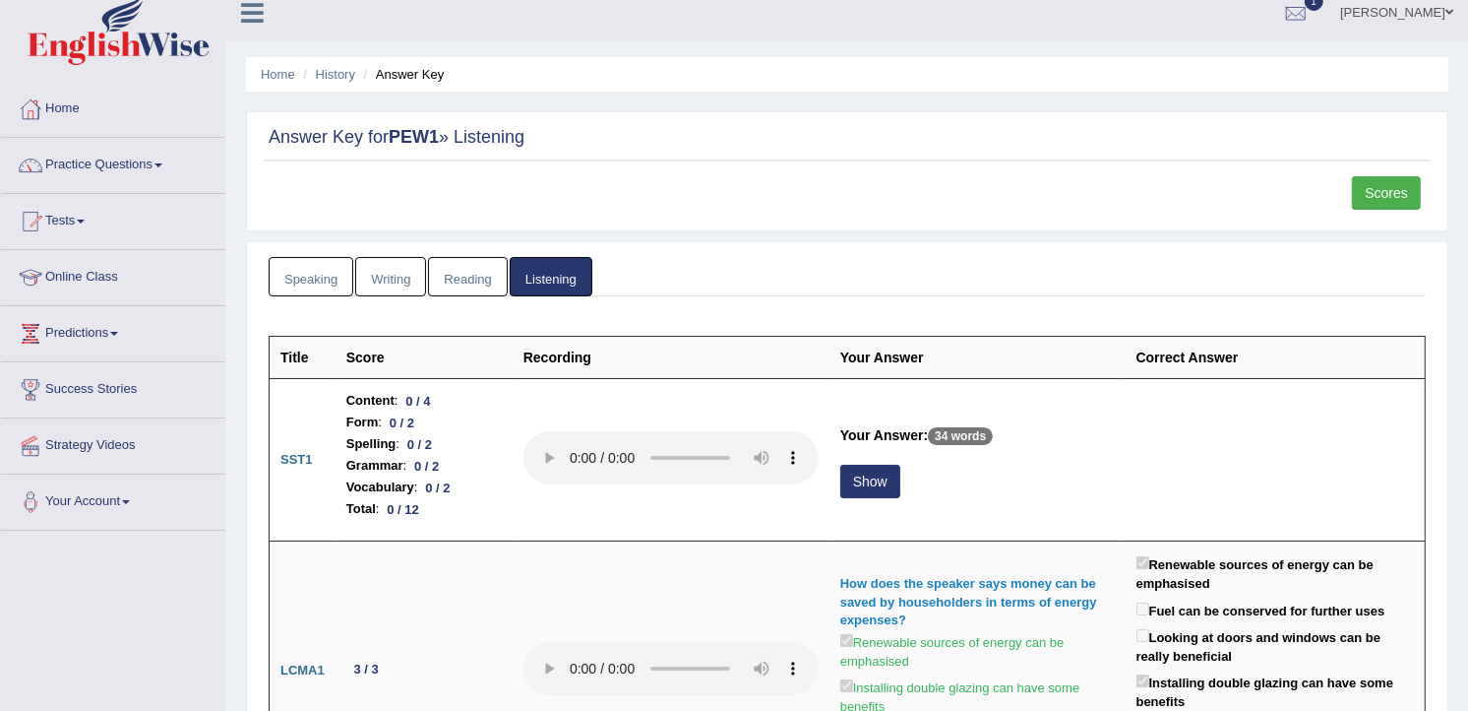
scroll to position [0, 0]
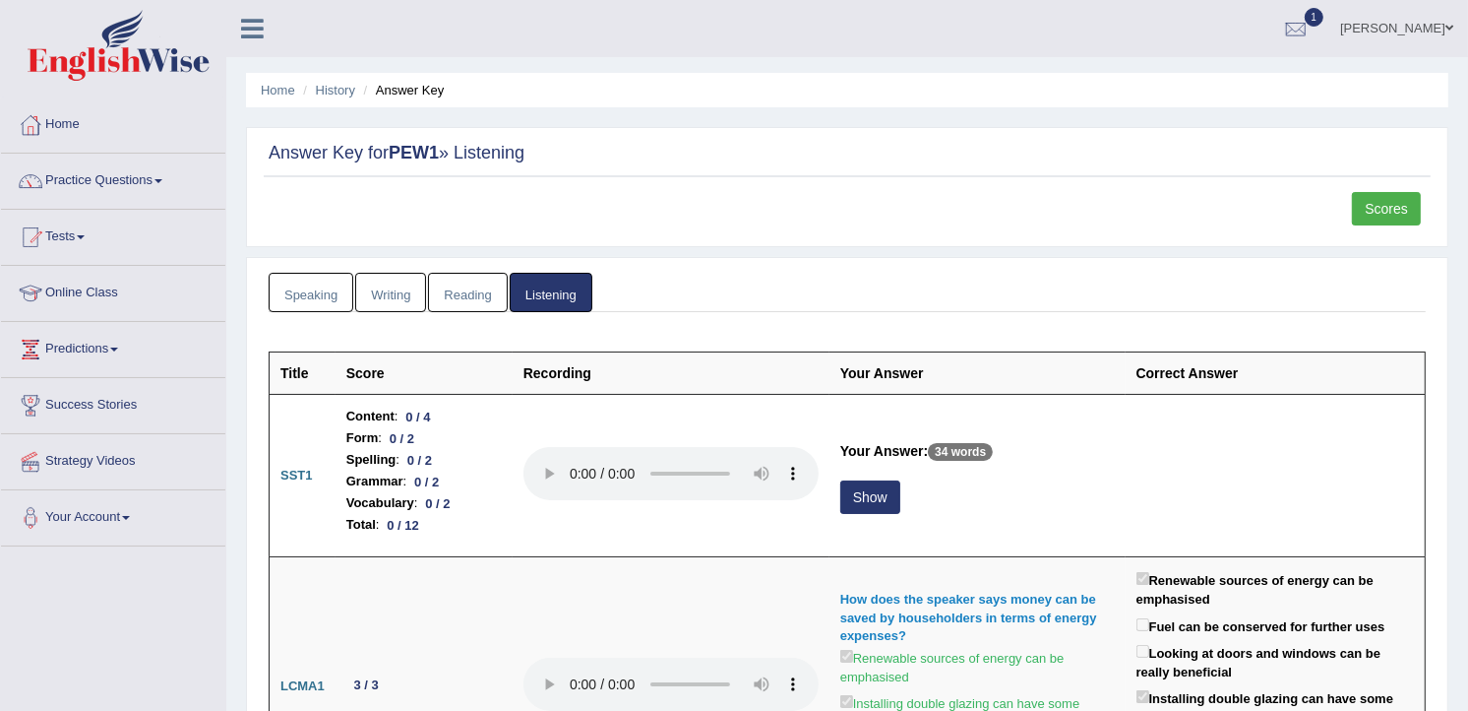
click at [1128, 50] on ul "Maggie Toggle navigation Username: Yolo7586 Access Type: Online Subscription: D…" at bounding box center [1033, 28] width 869 height 56
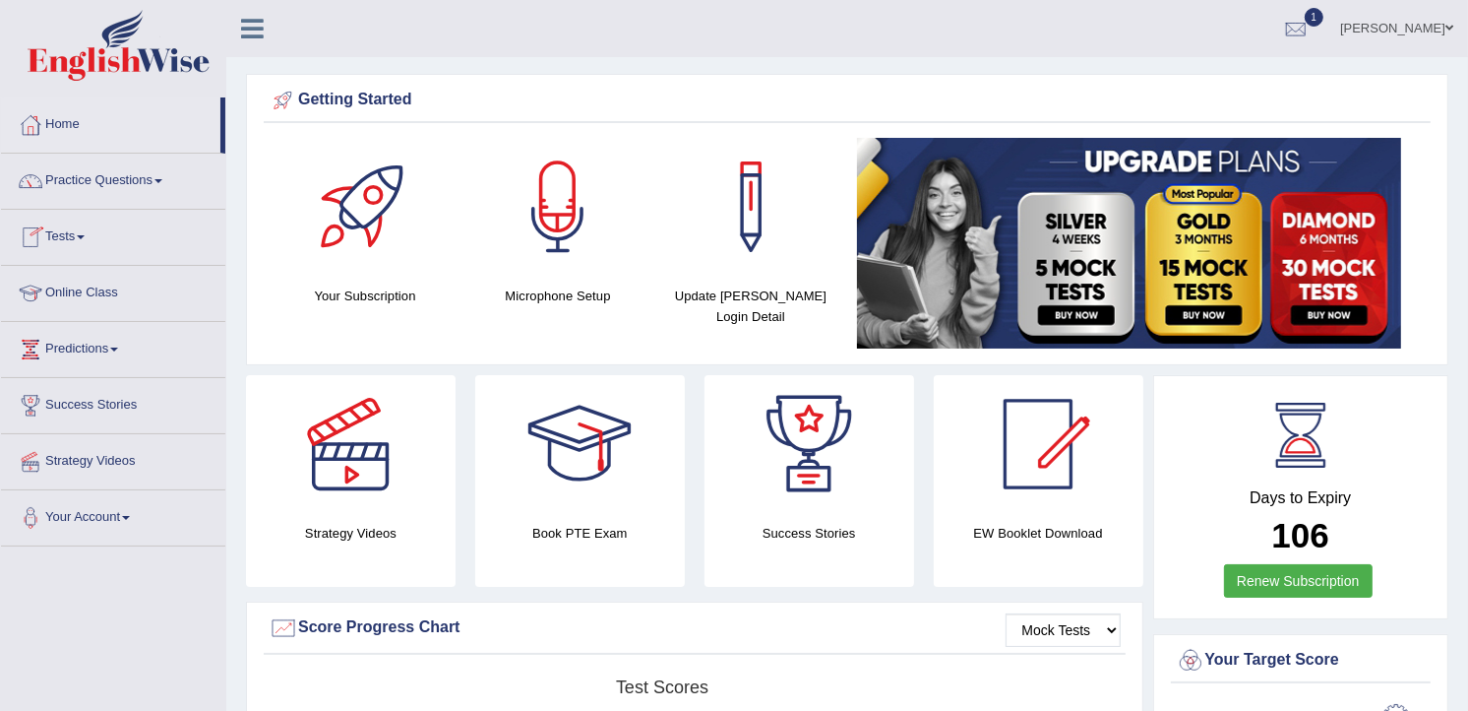
click at [53, 232] on link "Tests" at bounding box center [113, 234] width 224 height 49
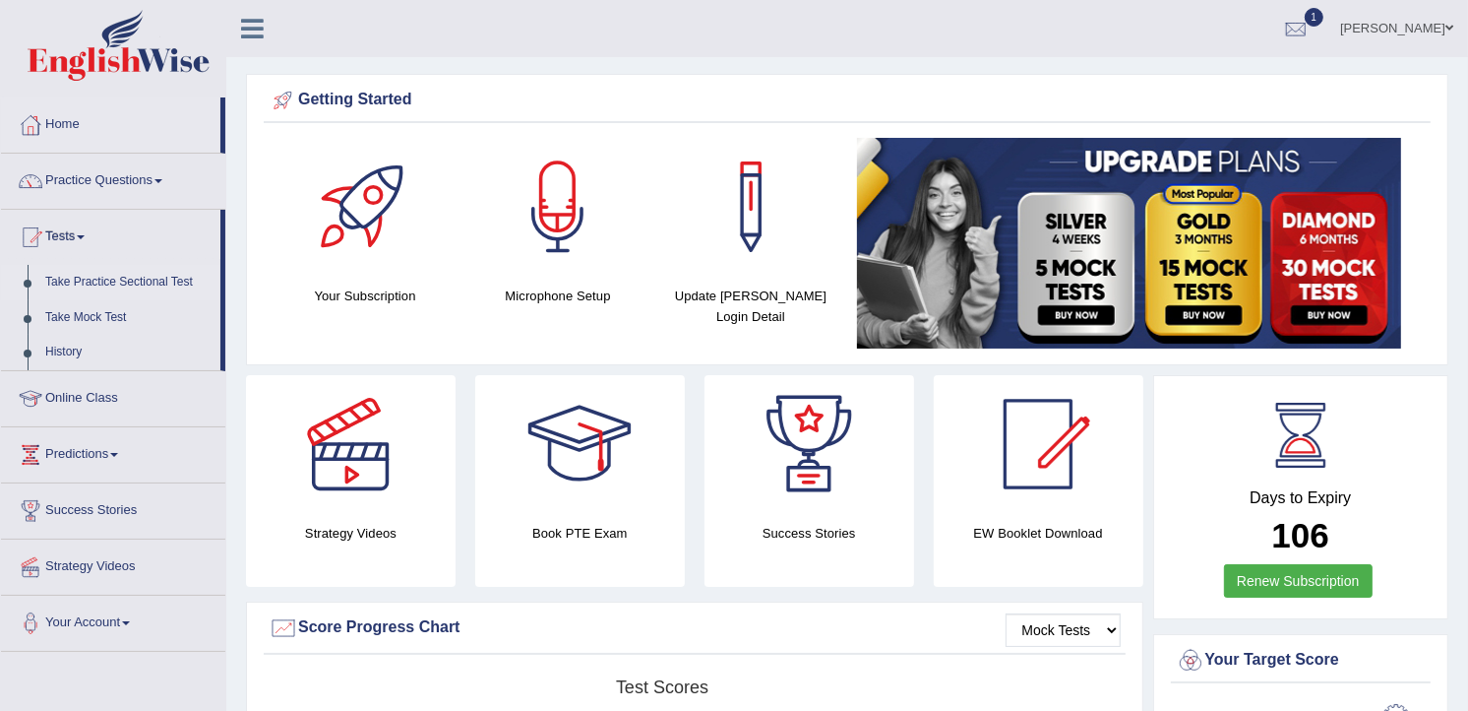
click at [84, 274] on link "Take Practice Sectional Test" at bounding box center [128, 282] width 184 height 35
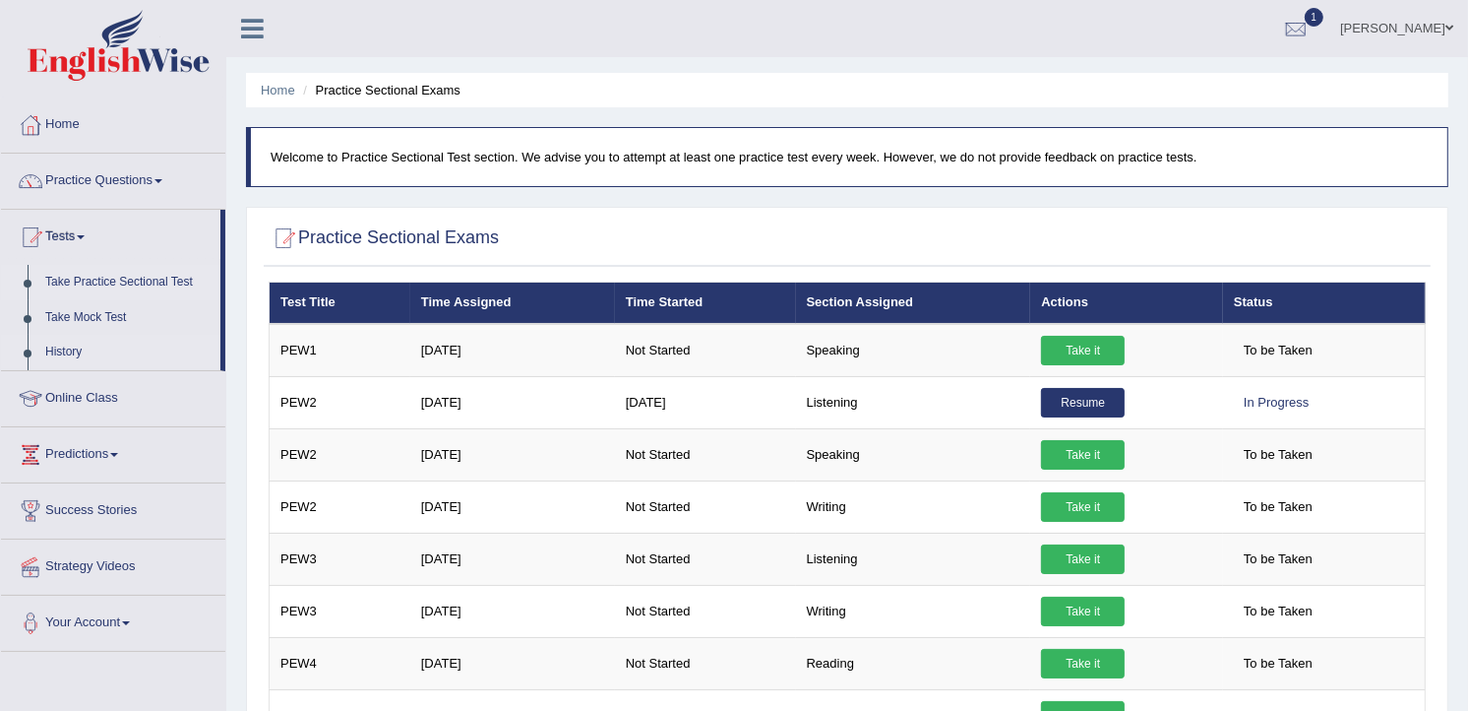
click at [71, 349] on link "History" at bounding box center [128, 352] width 184 height 35
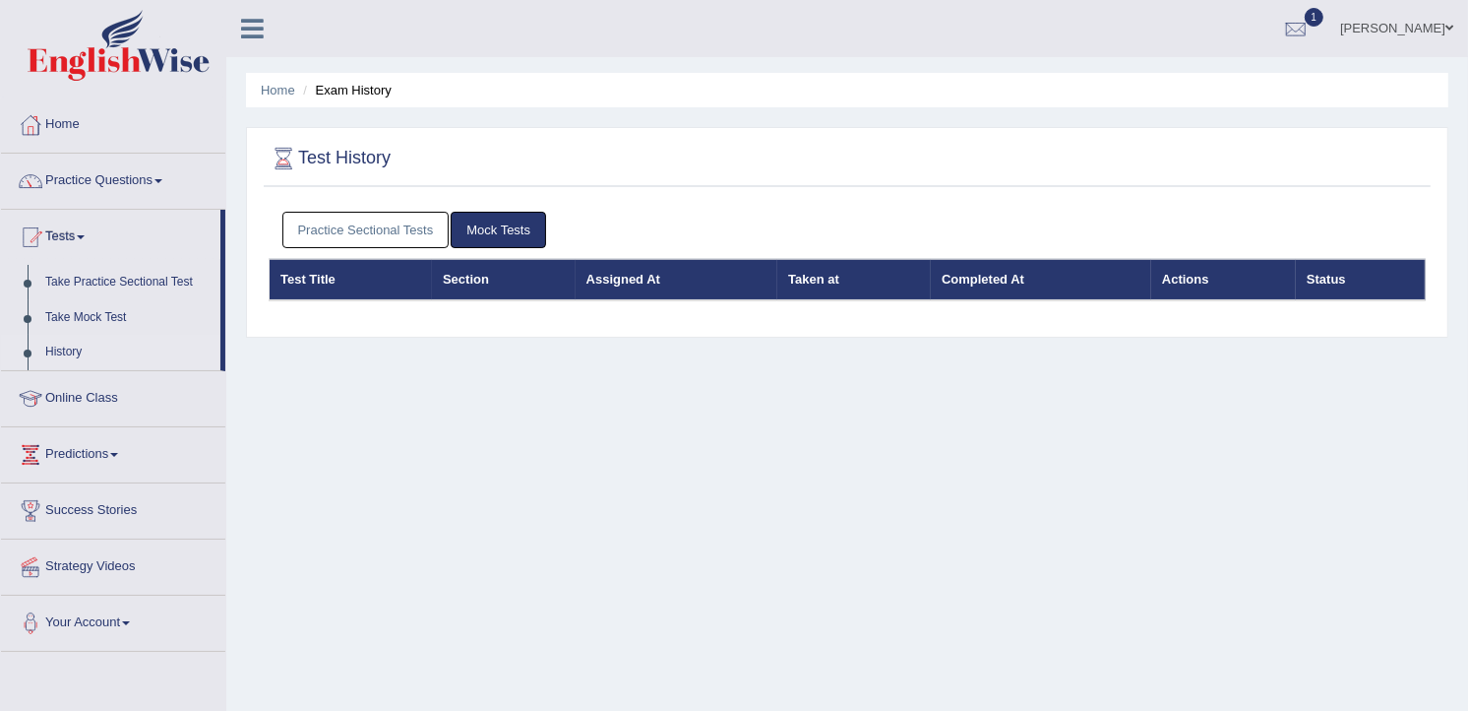
click at [415, 221] on link "Practice Sectional Tests" at bounding box center [365, 230] width 167 height 36
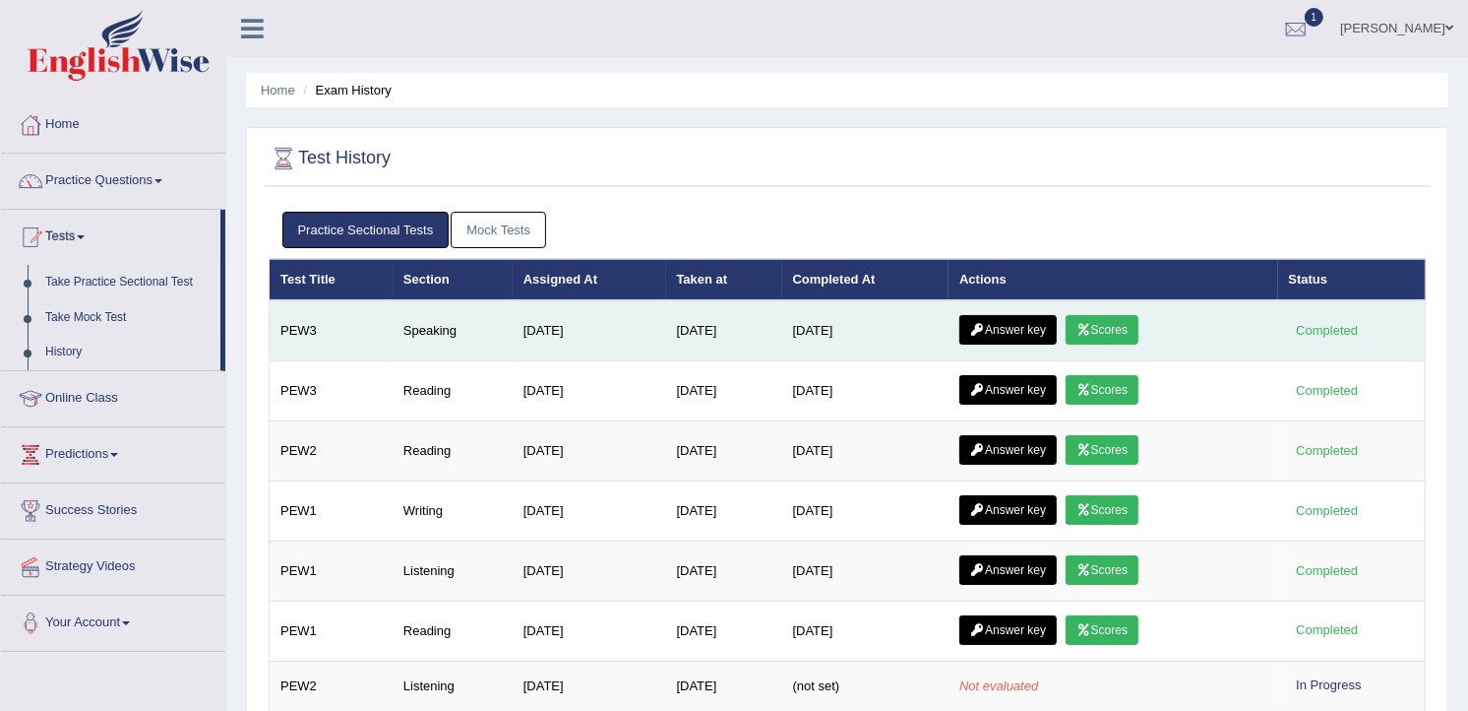
click at [1024, 333] on link "Answer key" at bounding box center [1007, 330] width 97 height 30
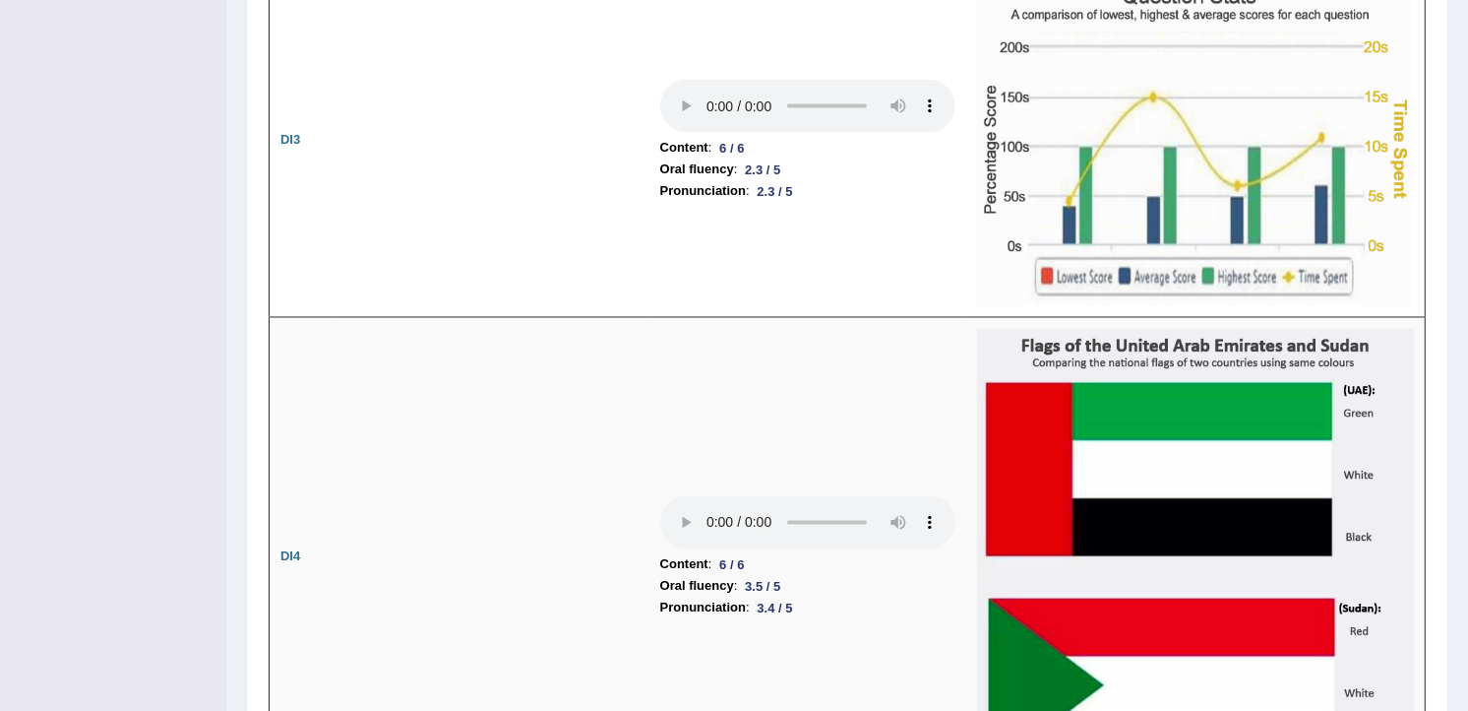
scroll to position [3209, 0]
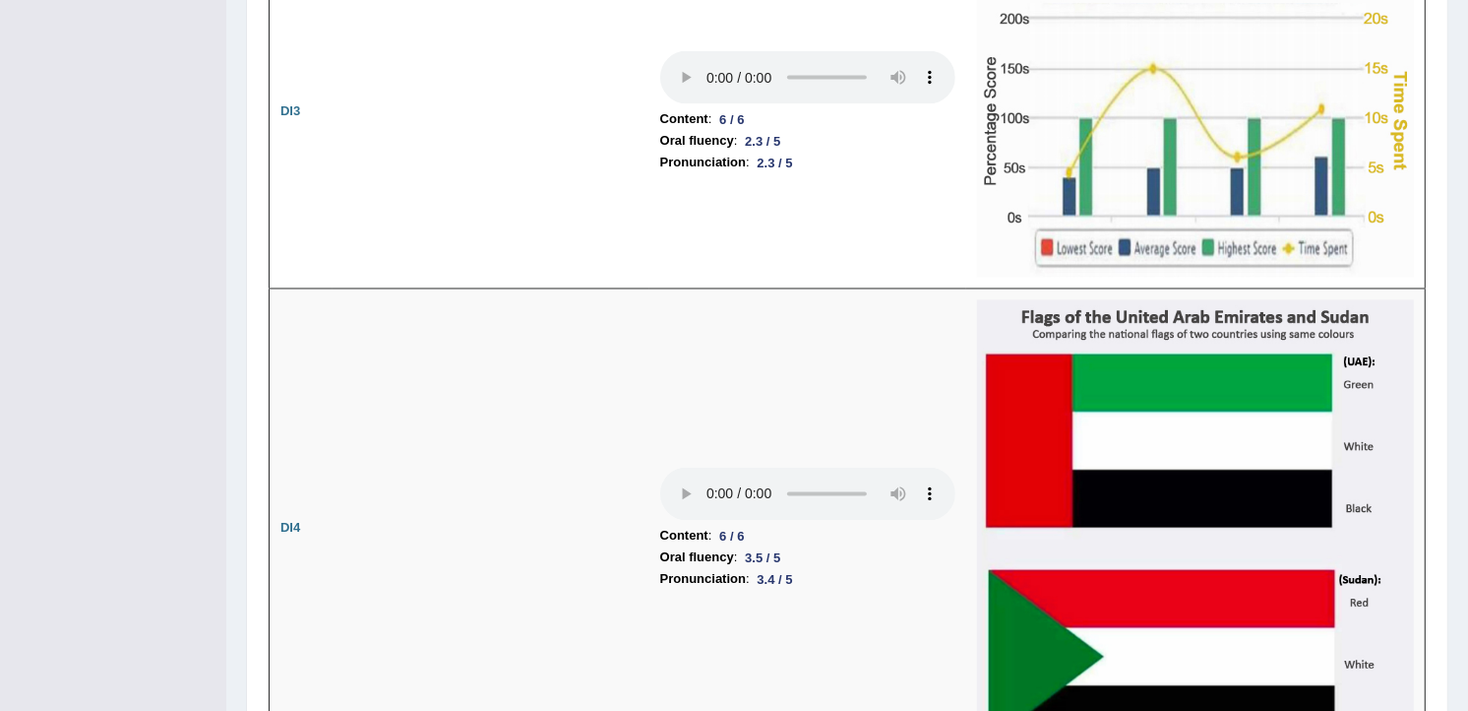
click at [1467, 689] on div "Home History Answer Key Answer Key for PEW3 » Speaking Scores Introduction: Spe…" at bounding box center [847, 167] width 1242 height 6752
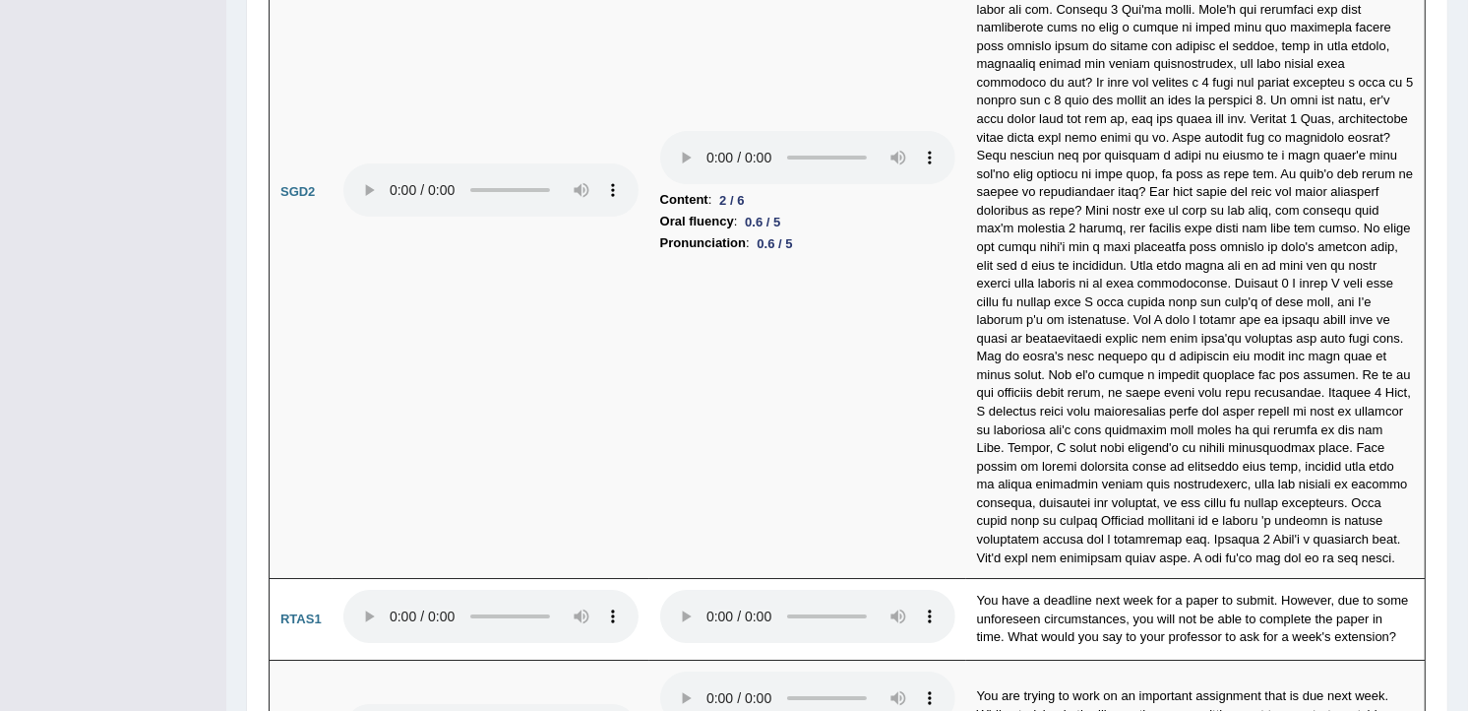
scroll to position [6059, 0]
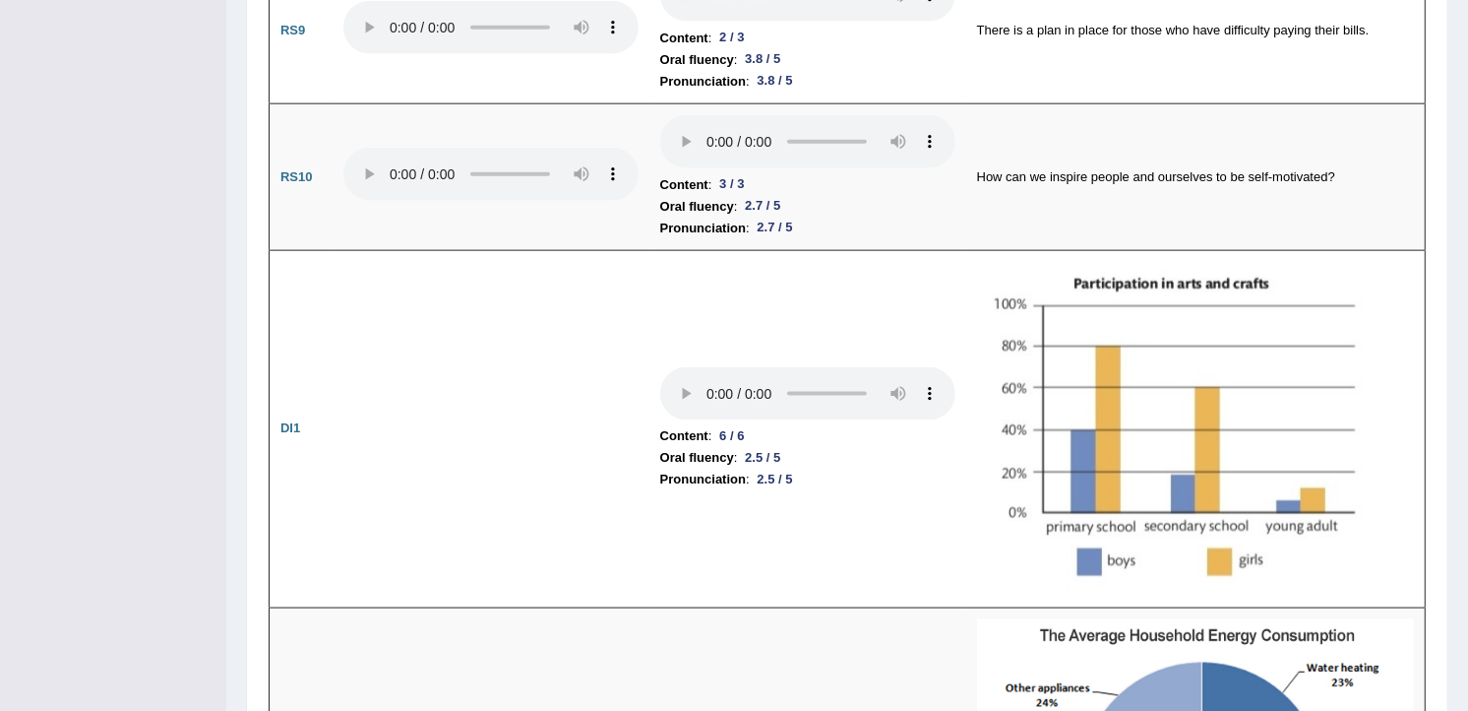
scroll to position [2163, 0]
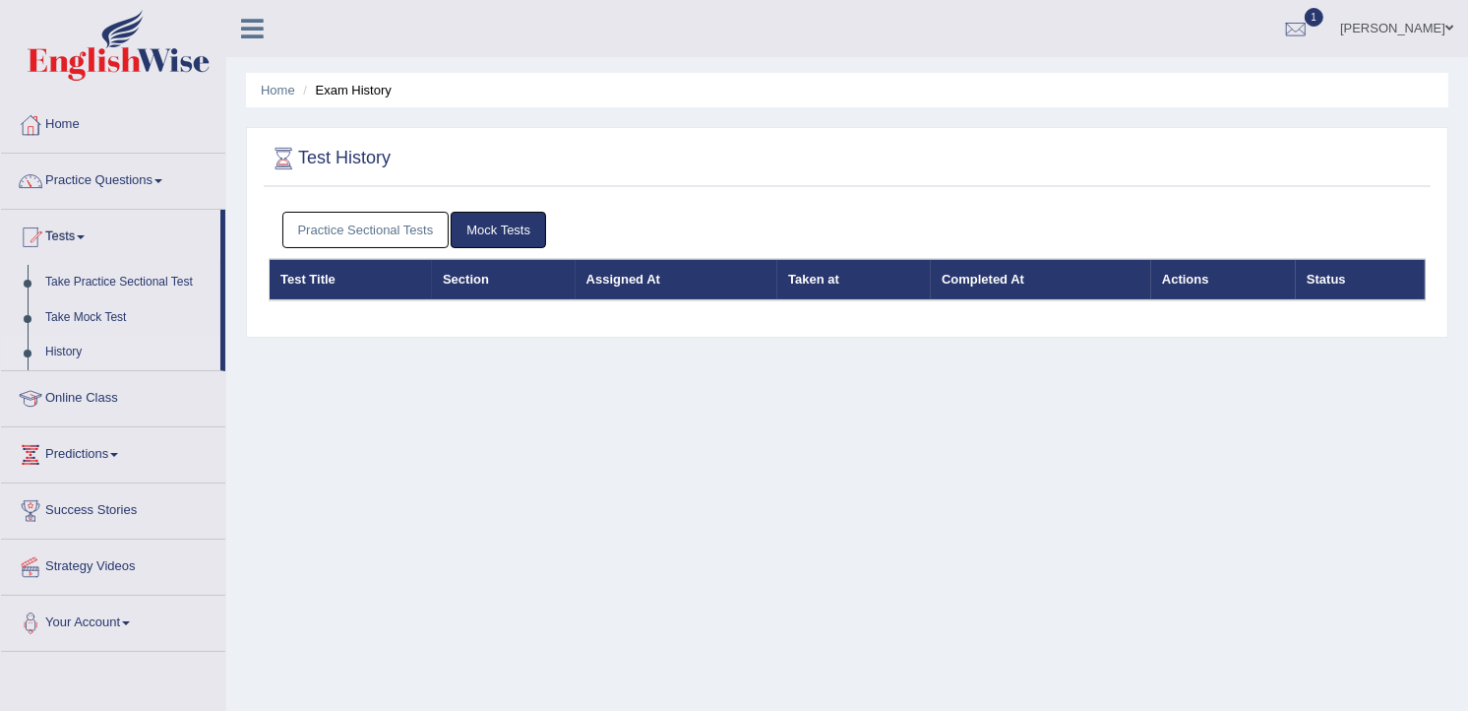
click at [315, 217] on link "Practice Sectional Tests" at bounding box center [365, 230] width 167 height 36
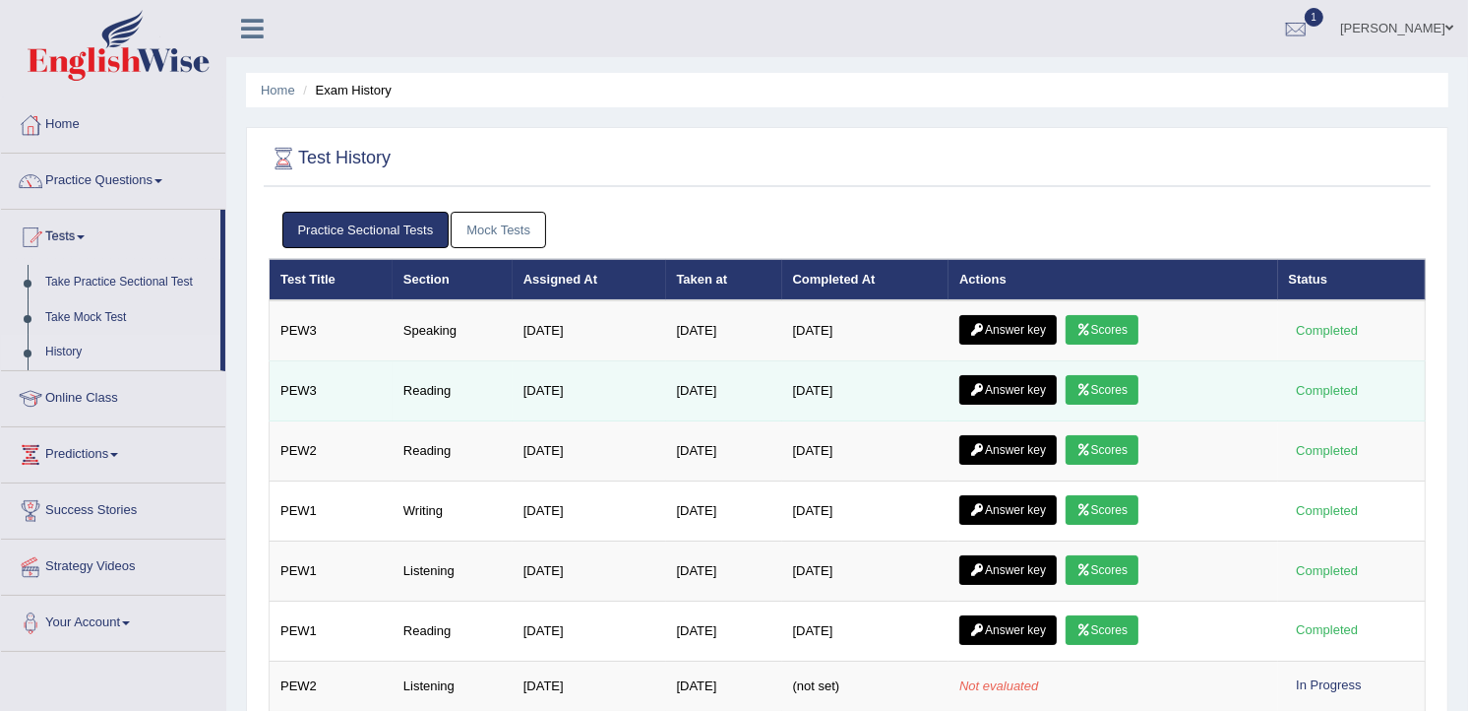
click at [1025, 387] on link "Answer key" at bounding box center [1007, 390] width 97 height 30
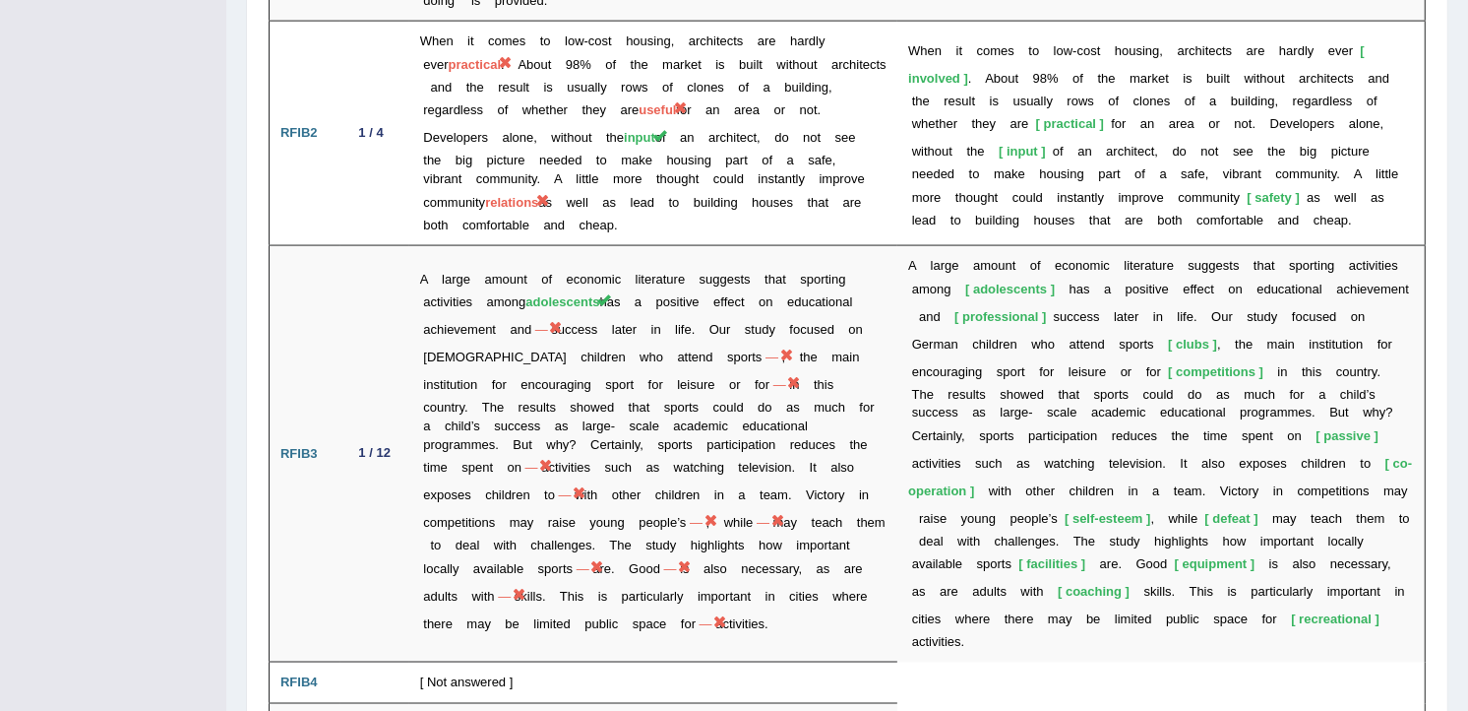
scroll to position [2641, 0]
